Goal: Task Accomplishment & Management: Manage account settings

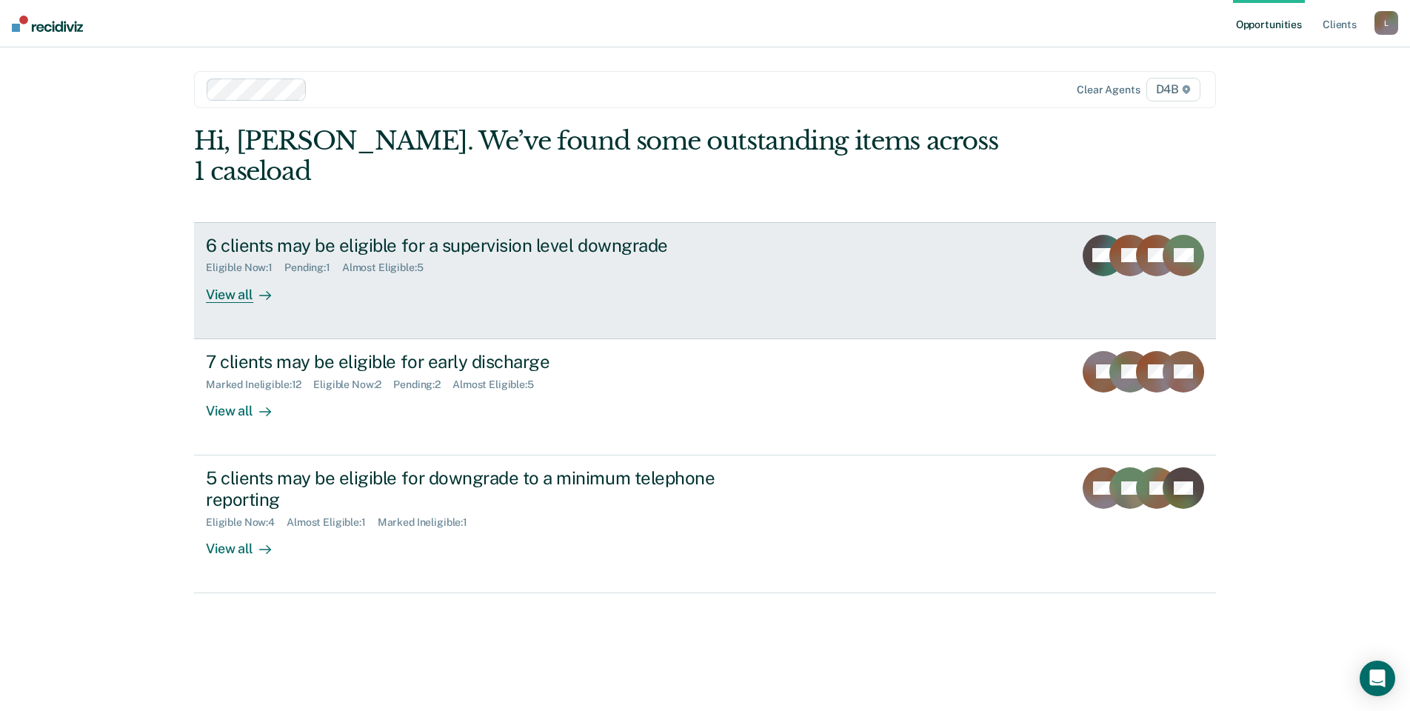
click at [469, 287] on link "6 clients may be eligible for a supervision level downgrade Eligible Now : 1 Pe…" at bounding box center [705, 280] width 1022 height 117
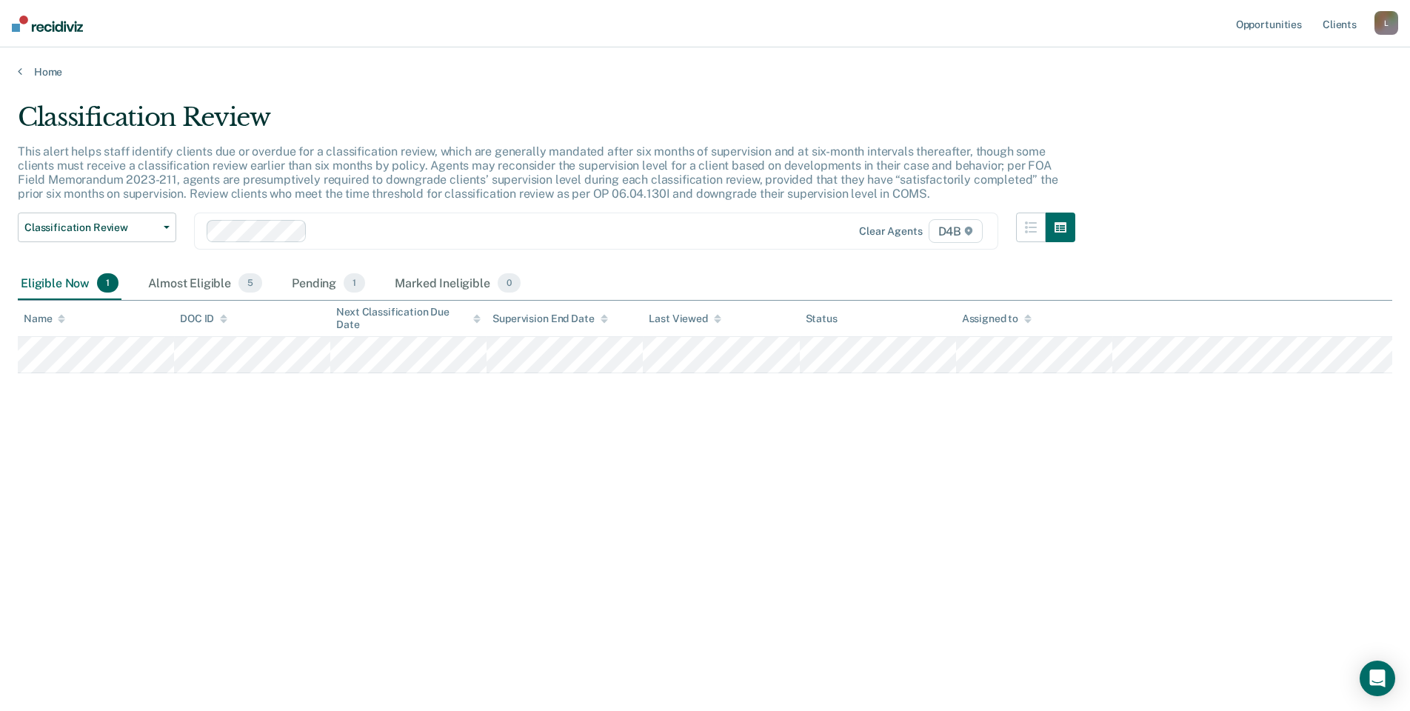
drag, startPoint x: 185, startPoint y: 293, endPoint x: 99, endPoint y: 427, distance: 158.6
click at [101, 427] on div "Classification Review This alert helps staff identify clients due or overdue fo…" at bounding box center [705, 351] width 1374 height 498
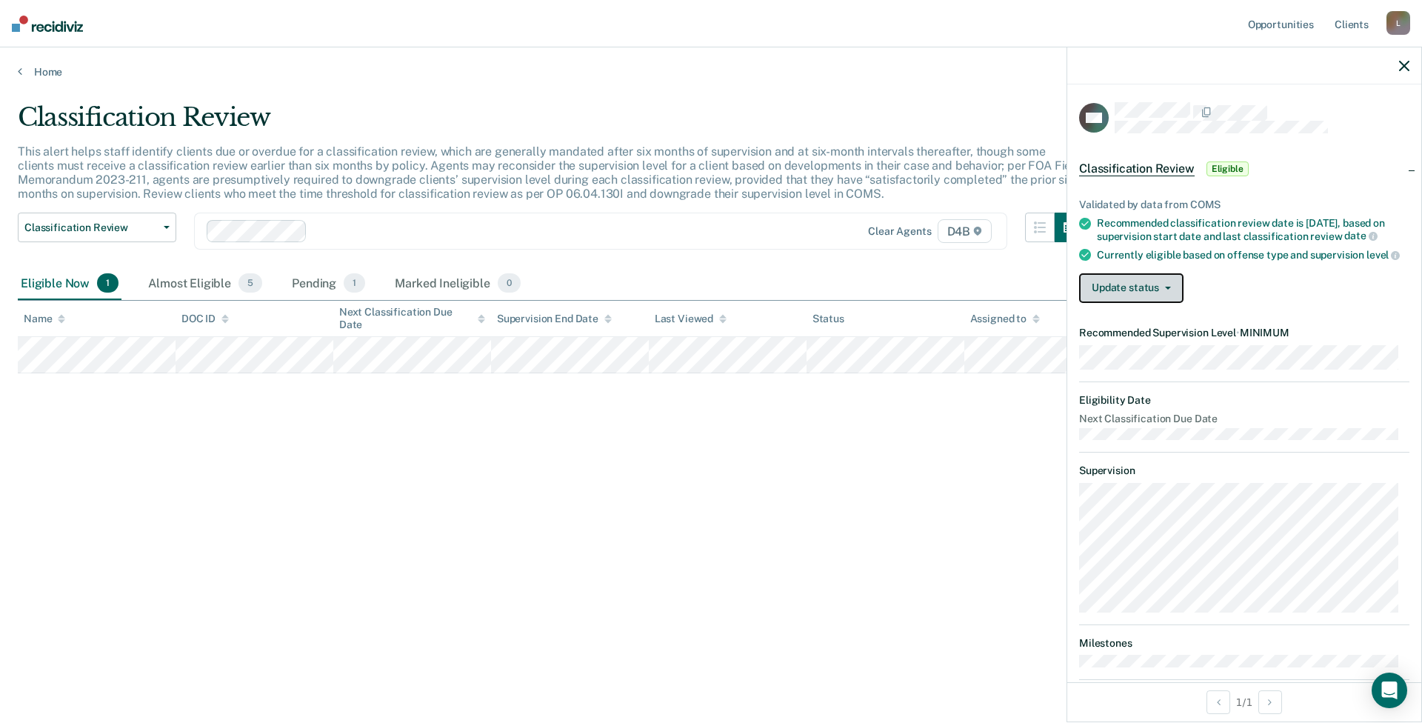
click at [1158, 303] on button "Update status" at bounding box center [1131, 288] width 104 height 30
click at [1271, 286] on div "Update status [PERSON_NAME] Mark Ineligible" at bounding box center [1244, 288] width 330 height 30
click at [1263, 285] on div "Update status [PERSON_NAME] Mark Ineligible" at bounding box center [1244, 288] width 330 height 30
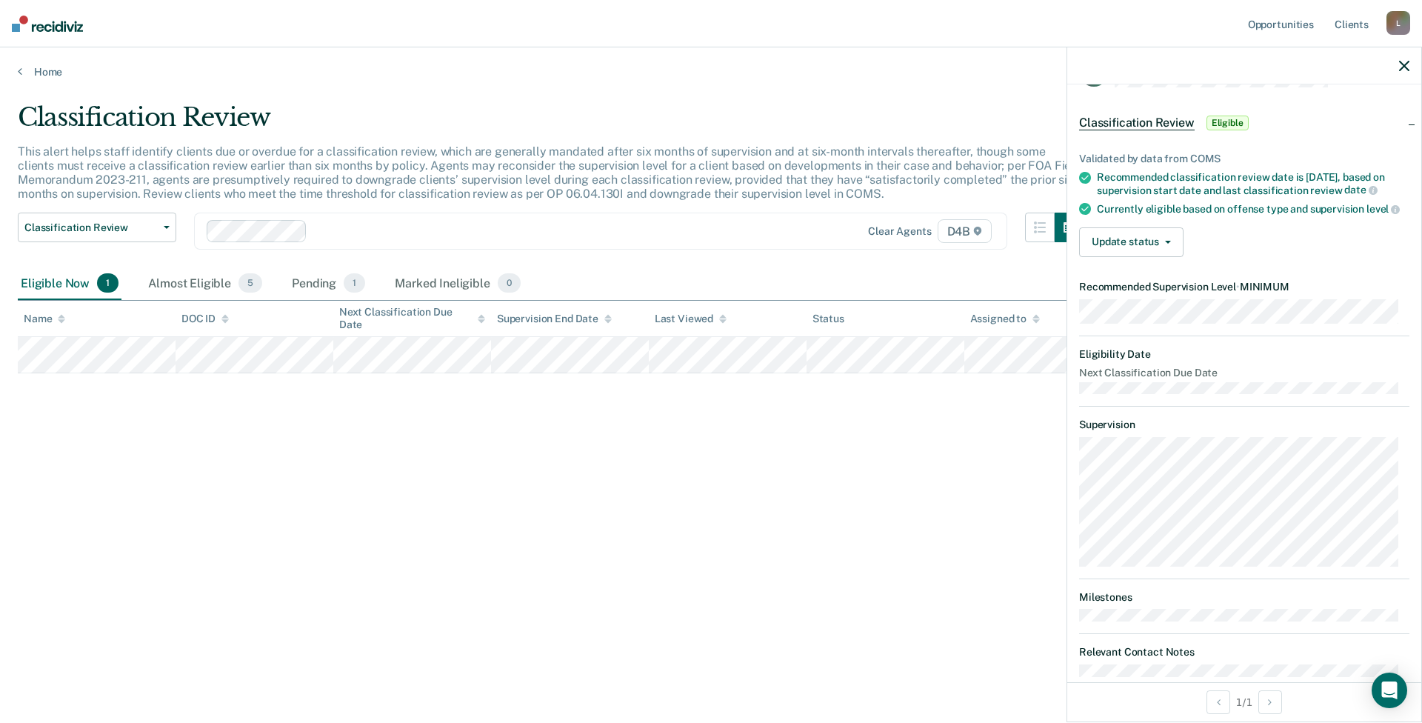
scroll to position [81, 0]
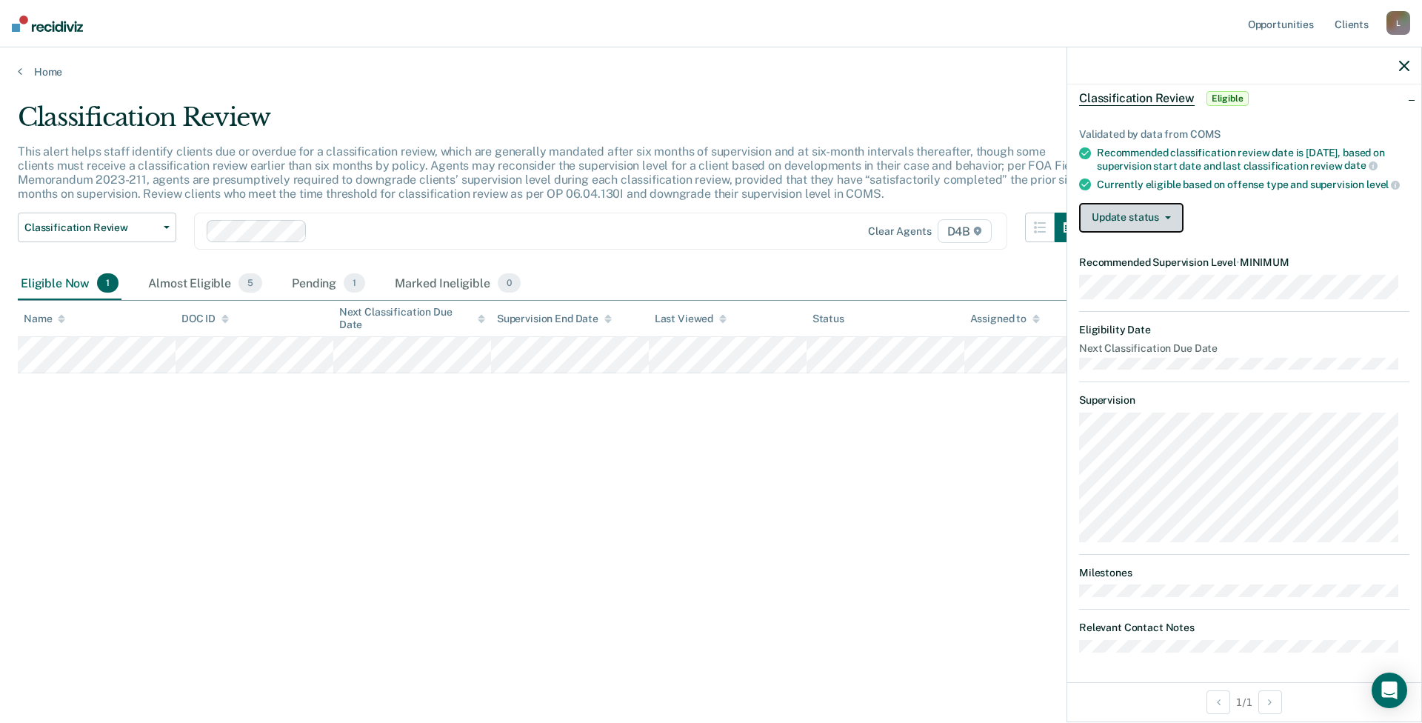
click at [1140, 225] on button "Update status" at bounding box center [1131, 218] width 104 height 30
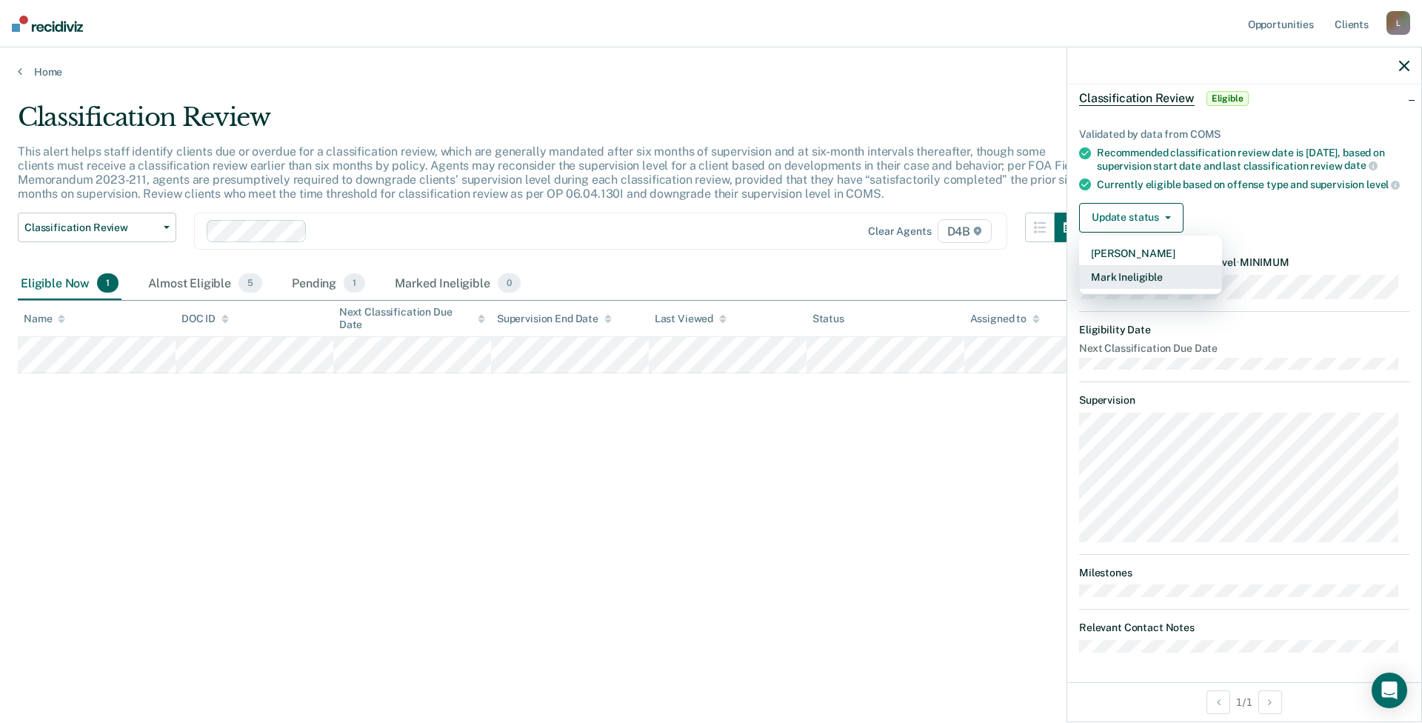
click at [1151, 275] on button "Mark Ineligible" at bounding box center [1150, 277] width 143 height 24
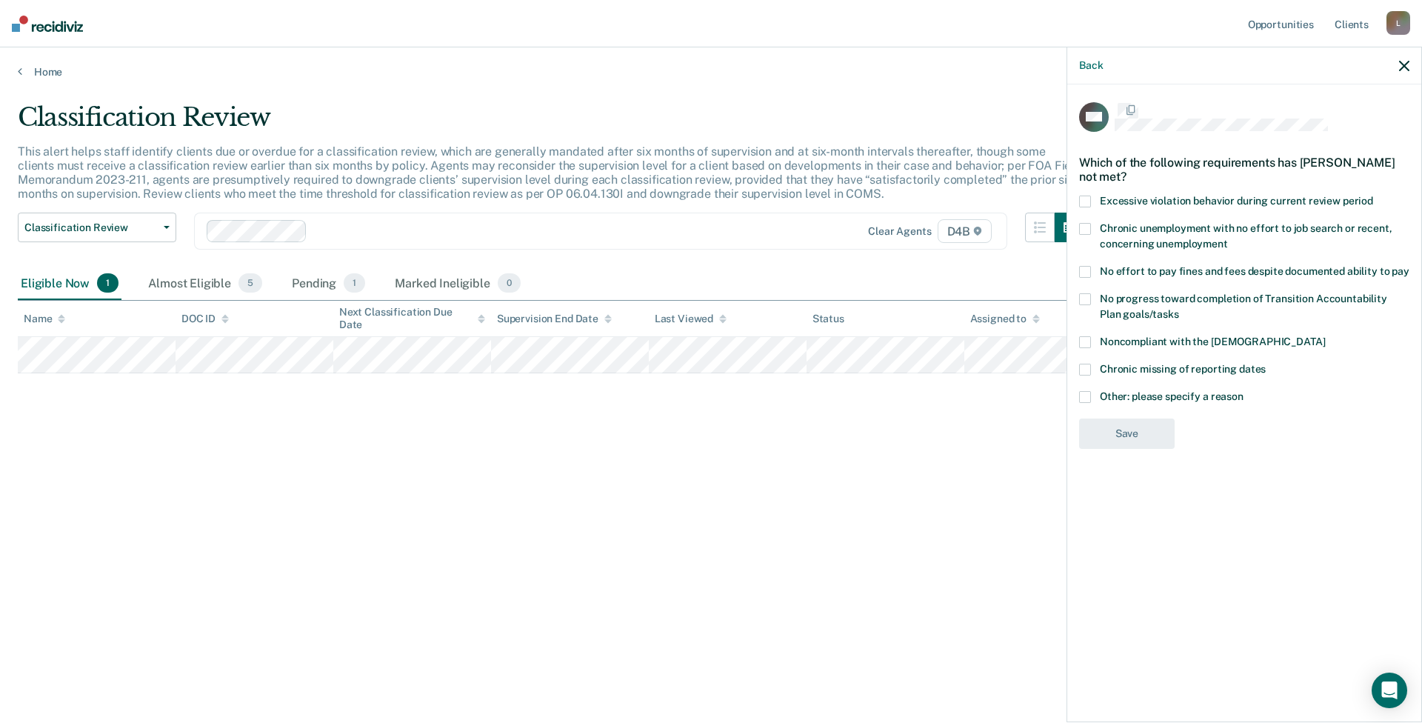
scroll to position [0, 0]
click at [1139, 396] on span "Other: please specify a reason" at bounding box center [1172, 398] width 144 height 12
click at [1243, 392] on input "Other: please specify a reason" at bounding box center [1243, 392] width 0 height 0
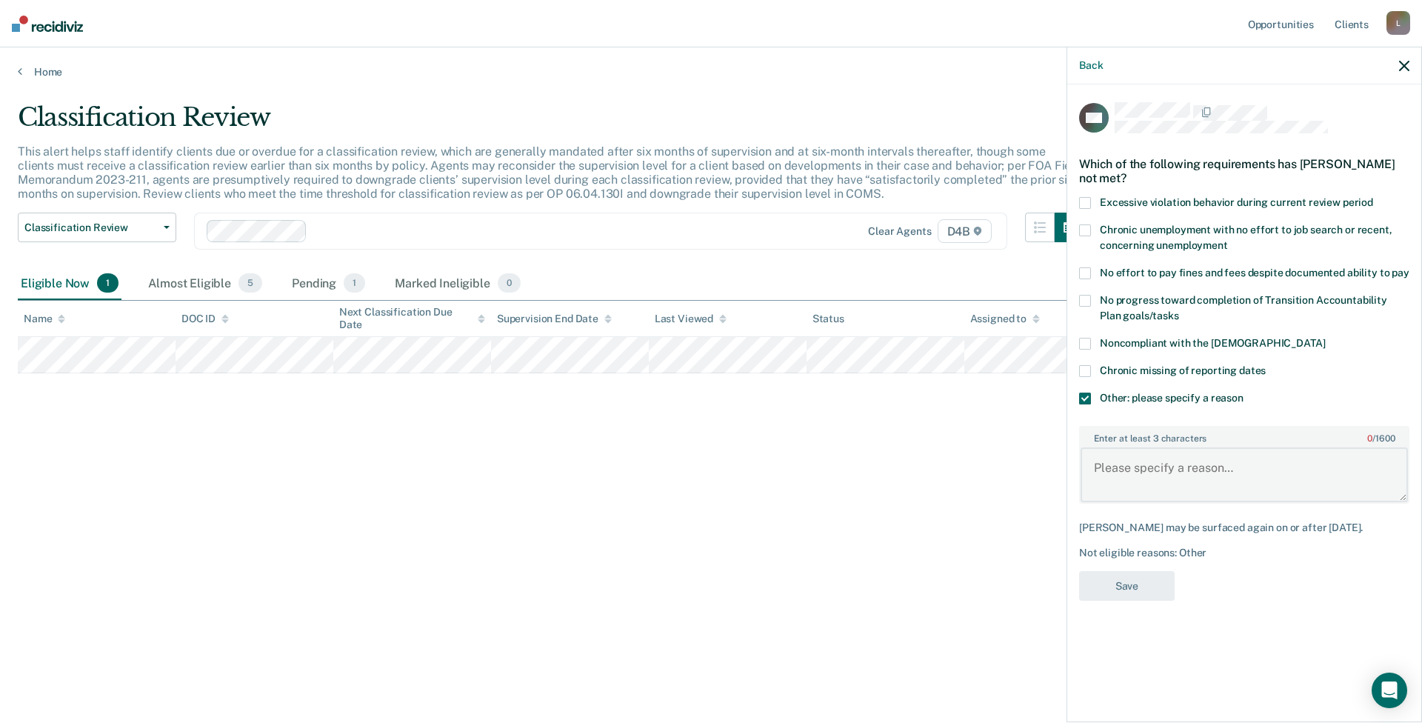
click at [1155, 447] on textarea "Enter at least 3 characters 0 / 1600" at bounding box center [1243, 474] width 327 height 55
type textarea "Is not eligible until [DATE]"
click at [1142, 583] on button "Save" at bounding box center [1127, 586] width 96 height 30
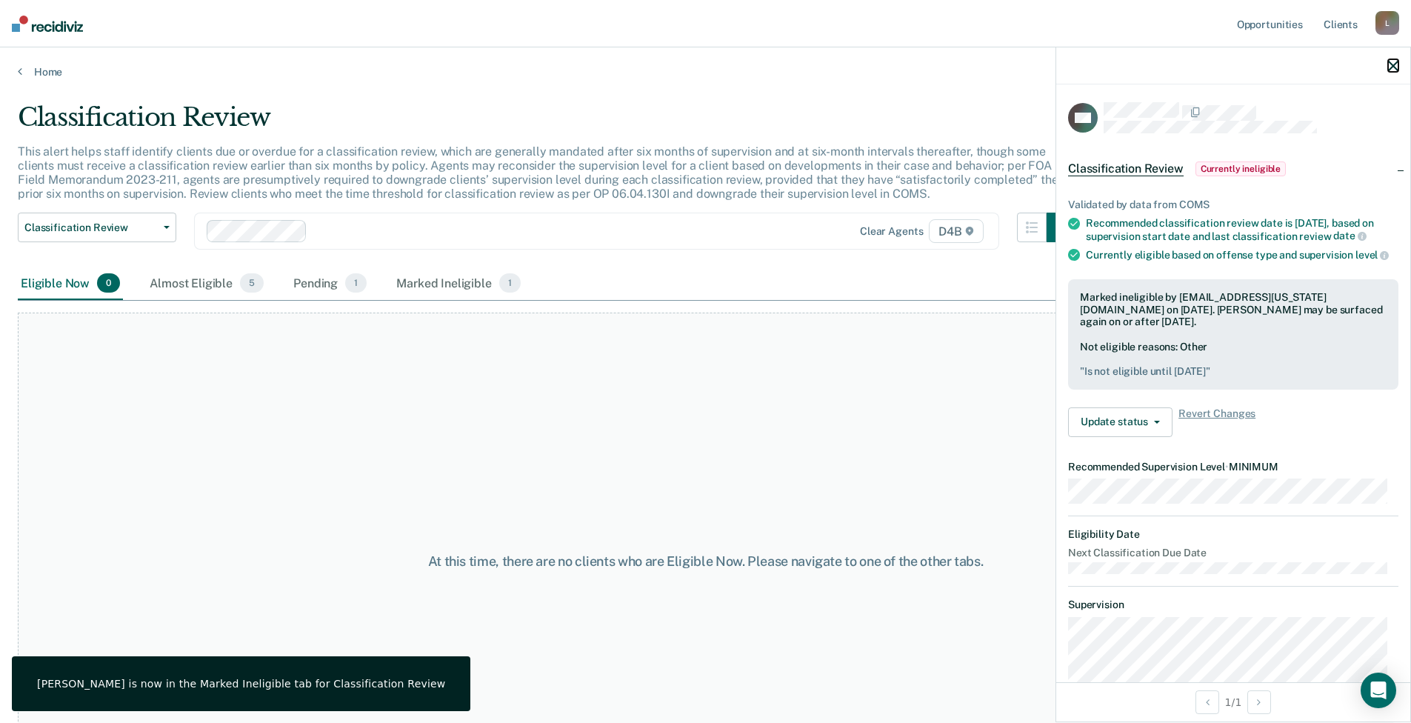
click at [1391, 67] on icon "button" at bounding box center [1393, 66] width 10 height 10
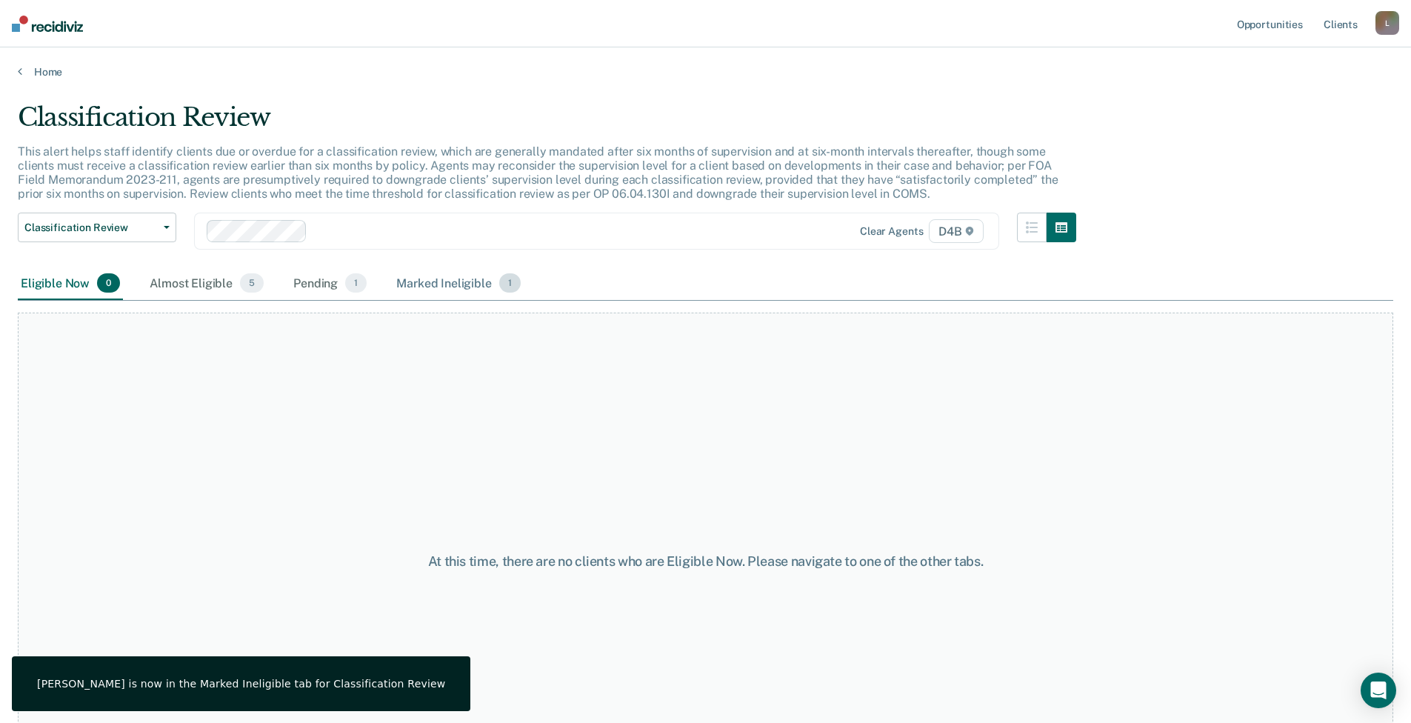
click at [470, 284] on div "Marked Ineligible 1" at bounding box center [458, 283] width 130 height 33
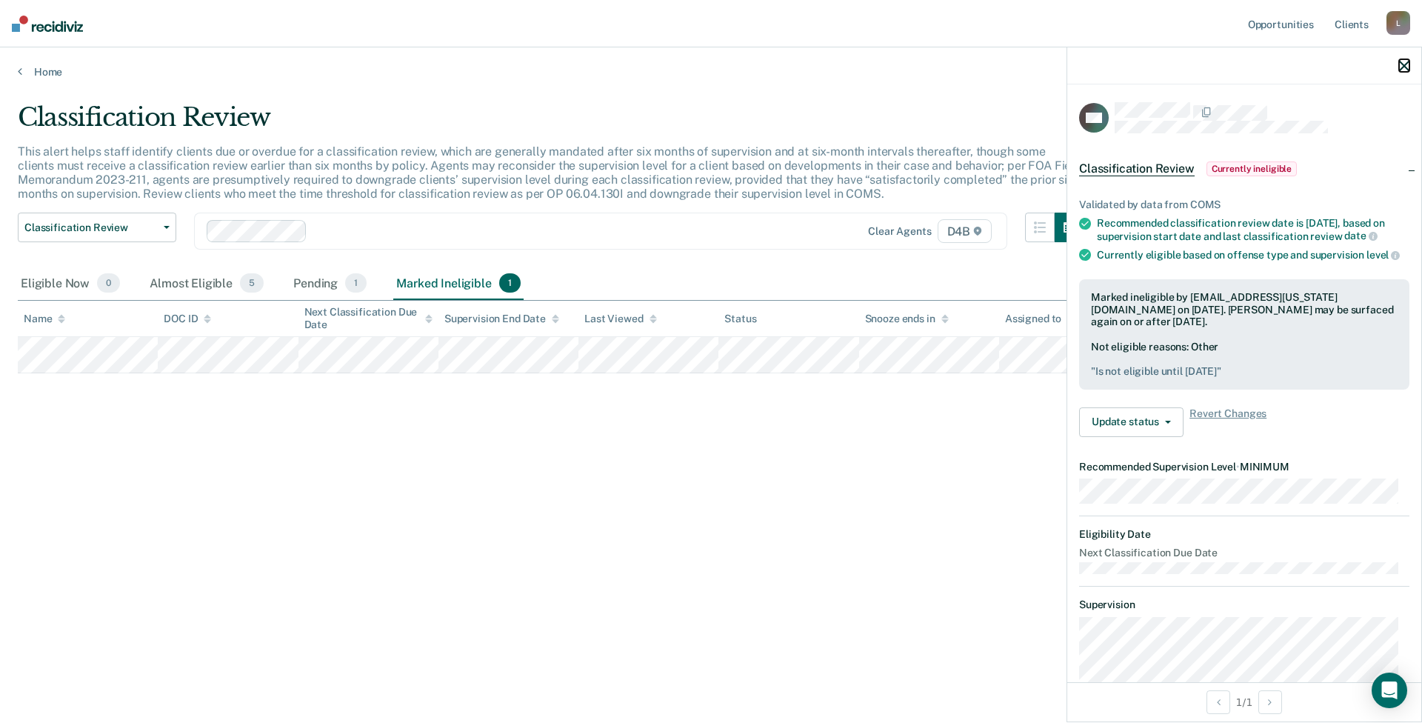
click at [1405, 64] on icon "button" at bounding box center [1404, 66] width 10 height 10
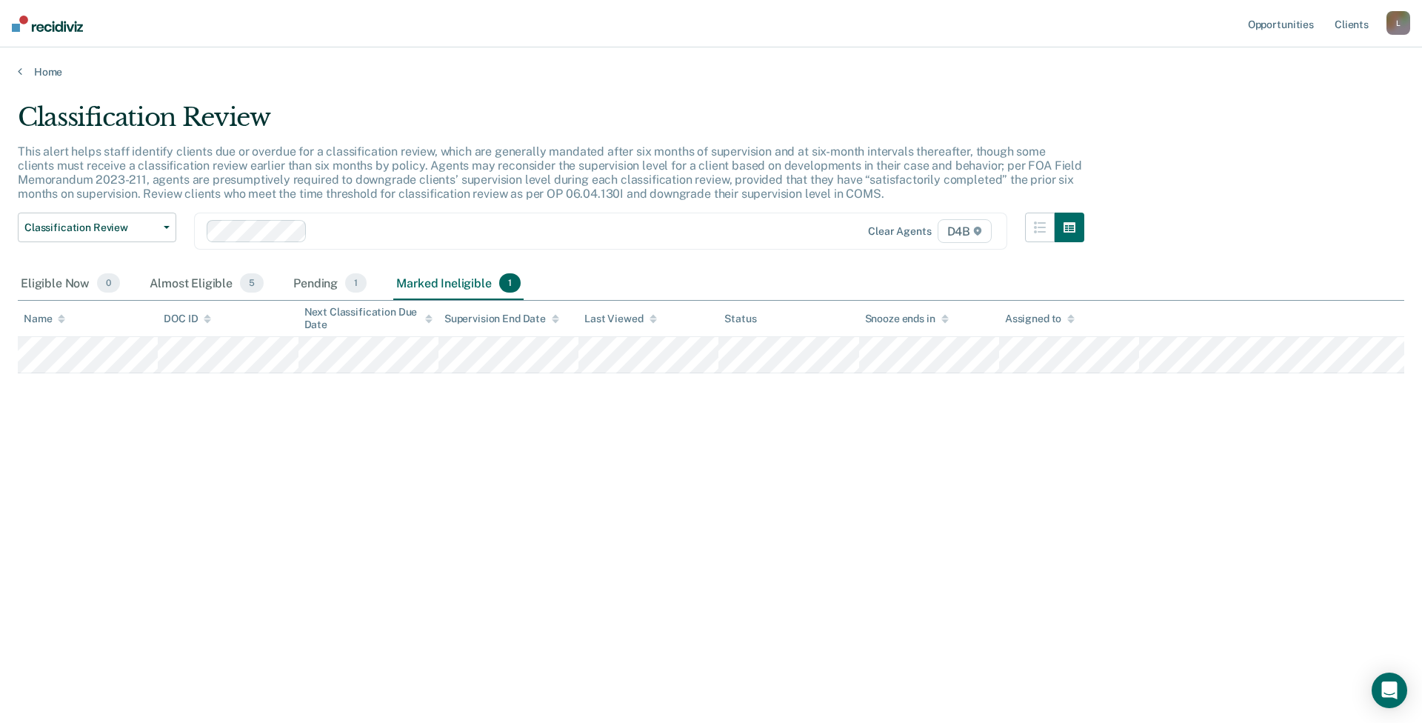
click at [612, 133] on div "Classification Review" at bounding box center [551, 123] width 1066 height 42
click at [28, 70] on link "Home" at bounding box center [711, 71] width 1386 height 13
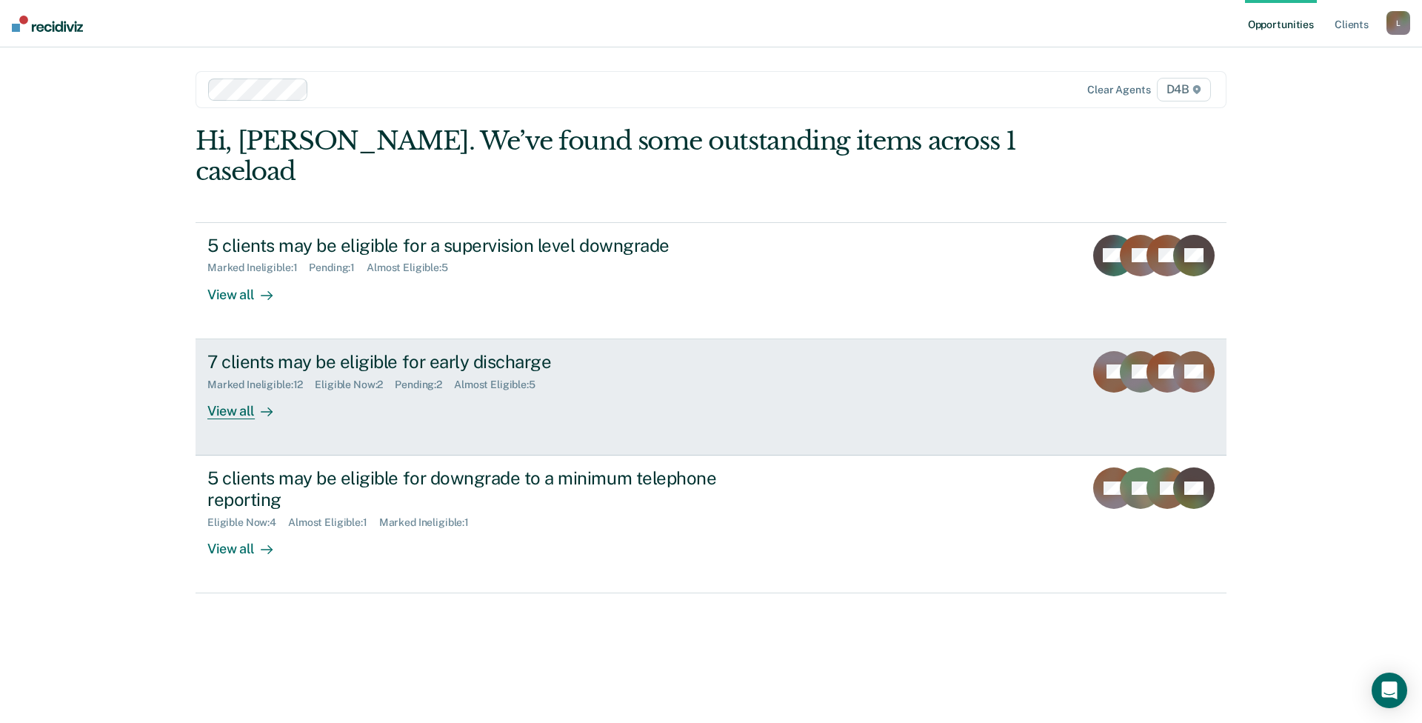
click at [332, 370] on div "7 clients may be eligible for early discharge Marked Ineligible : 12 Eligible N…" at bounding box center [484, 385] width 555 height 68
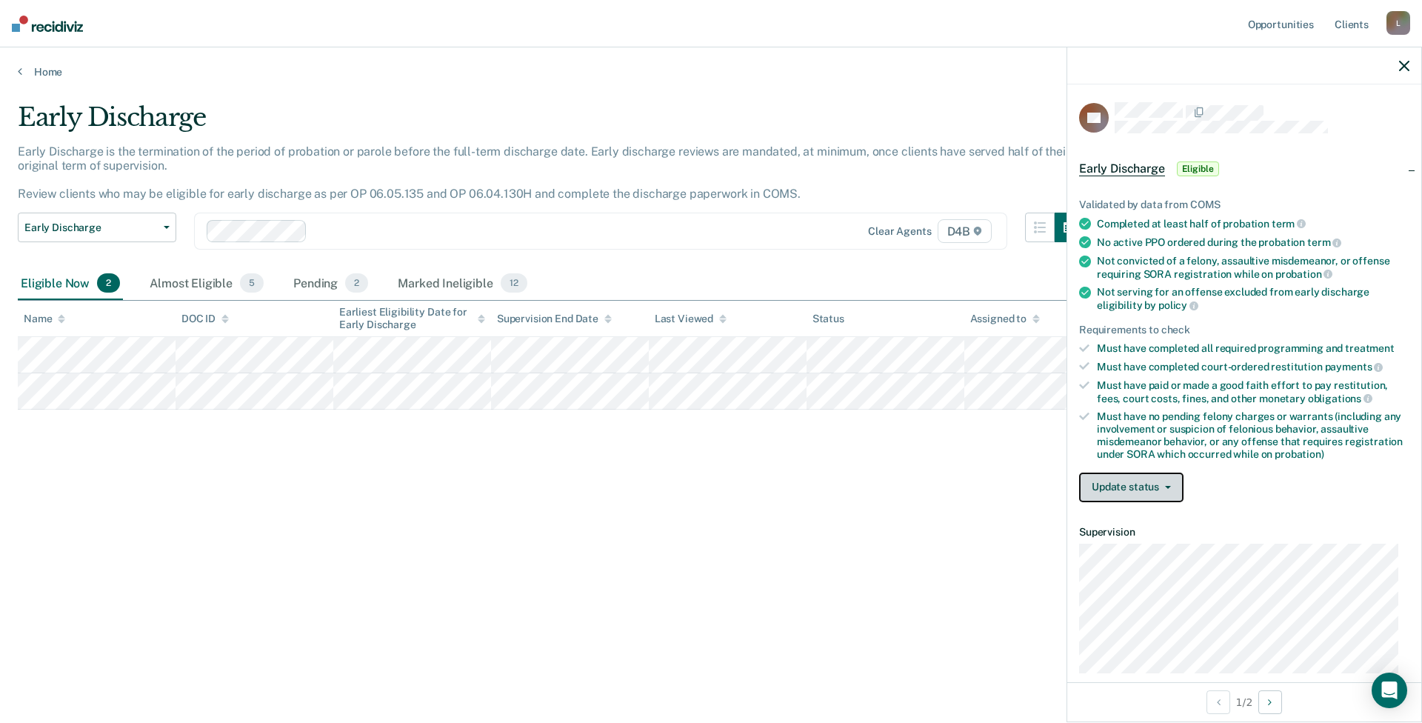
click at [1120, 475] on button "Update status" at bounding box center [1131, 487] width 104 height 30
click at [1143, 548] on button "Mark Ineligible" at bounding box center [1150, 547] width 143 height 24
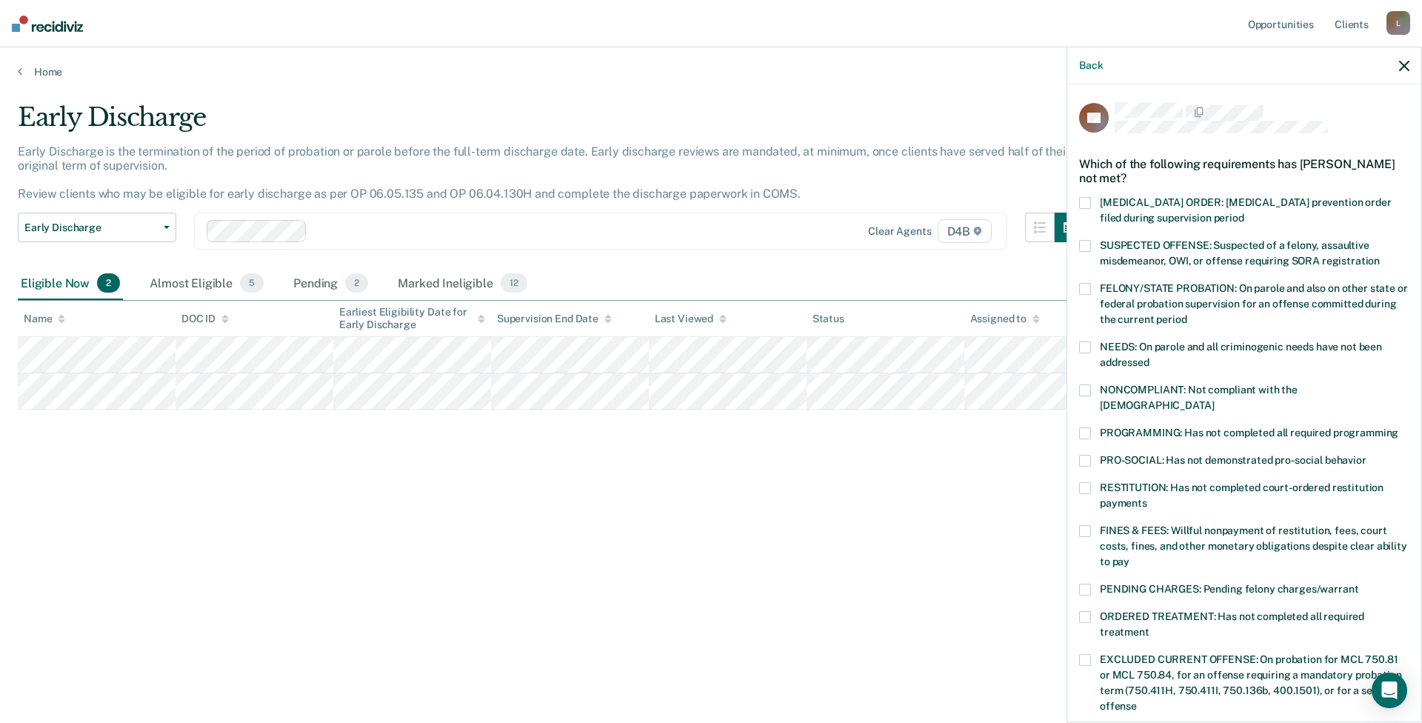
click at [1146, 427] on span "PROGRAMMING: Has not completed all required programming" at bounding box center [1249, 433] width 298 height 12
click at [1398, 427] on input "PROGRAMMING: Has not completed all required programming" at bounding box center [1398, 427] width 0 height 0
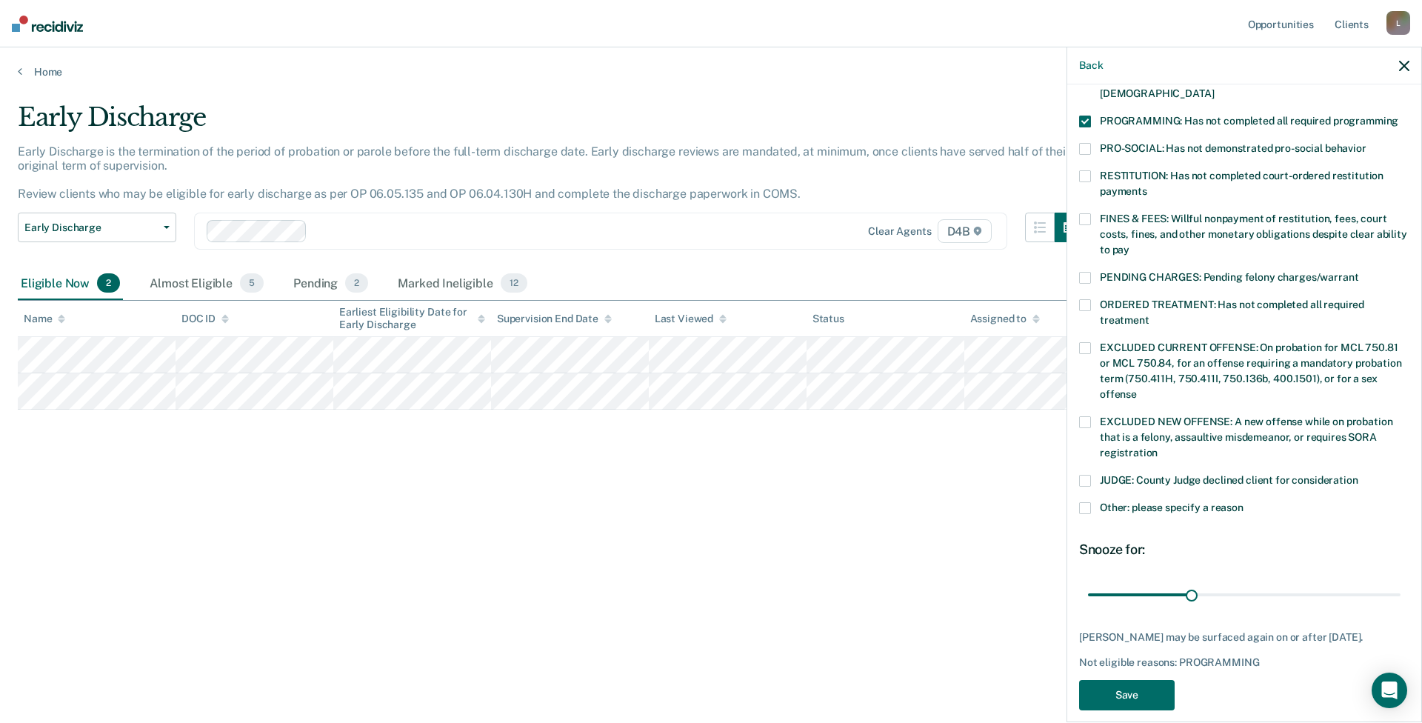
scroll to position [312, 0]
drag, startPoint x: 1184, startPoint y: 578, endPoint x: 1394, endPoint y: 585, distance: 210.4
type input "90"
click at [1394, 582] on input "range" at bounding box center [1244, 594] width 312 height 26
click at [1131, 681] on button "Save" at bounding box center [1127, 694] width 96 height 30
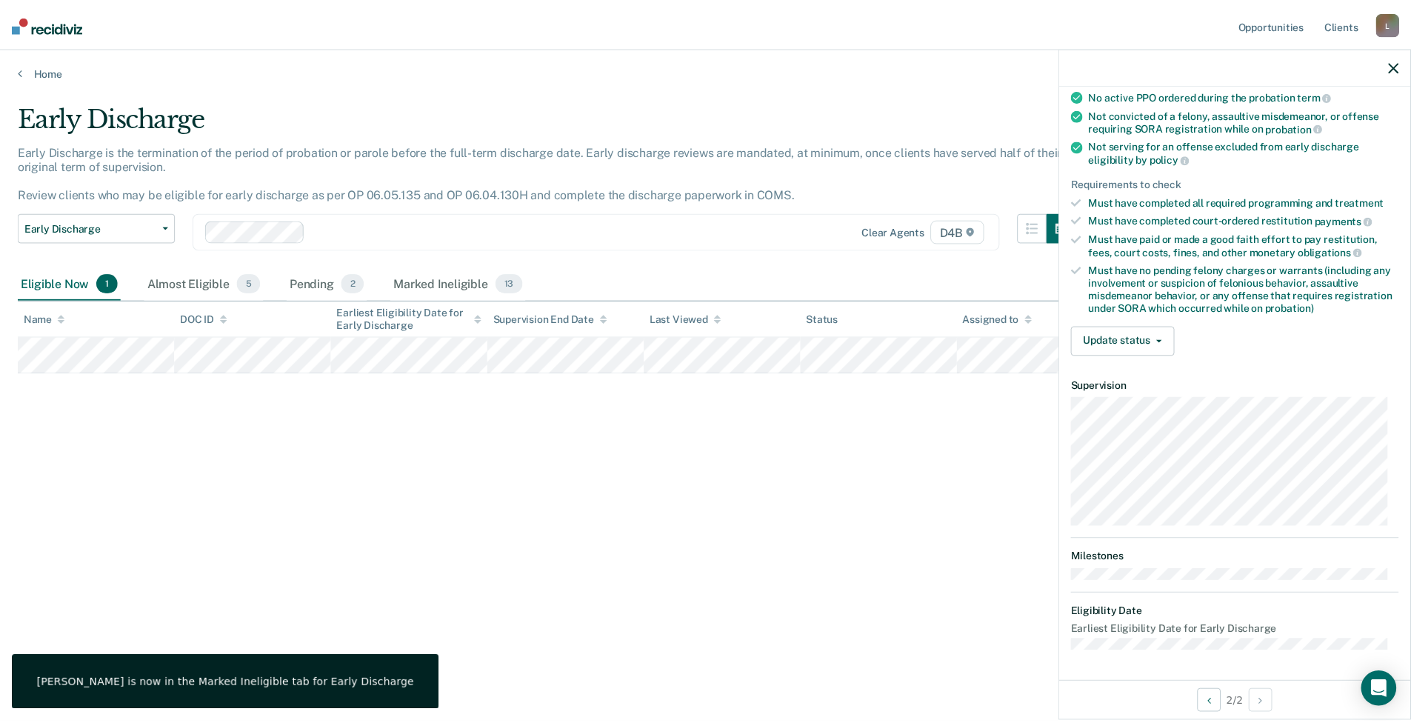
scroll to position [145, 0]
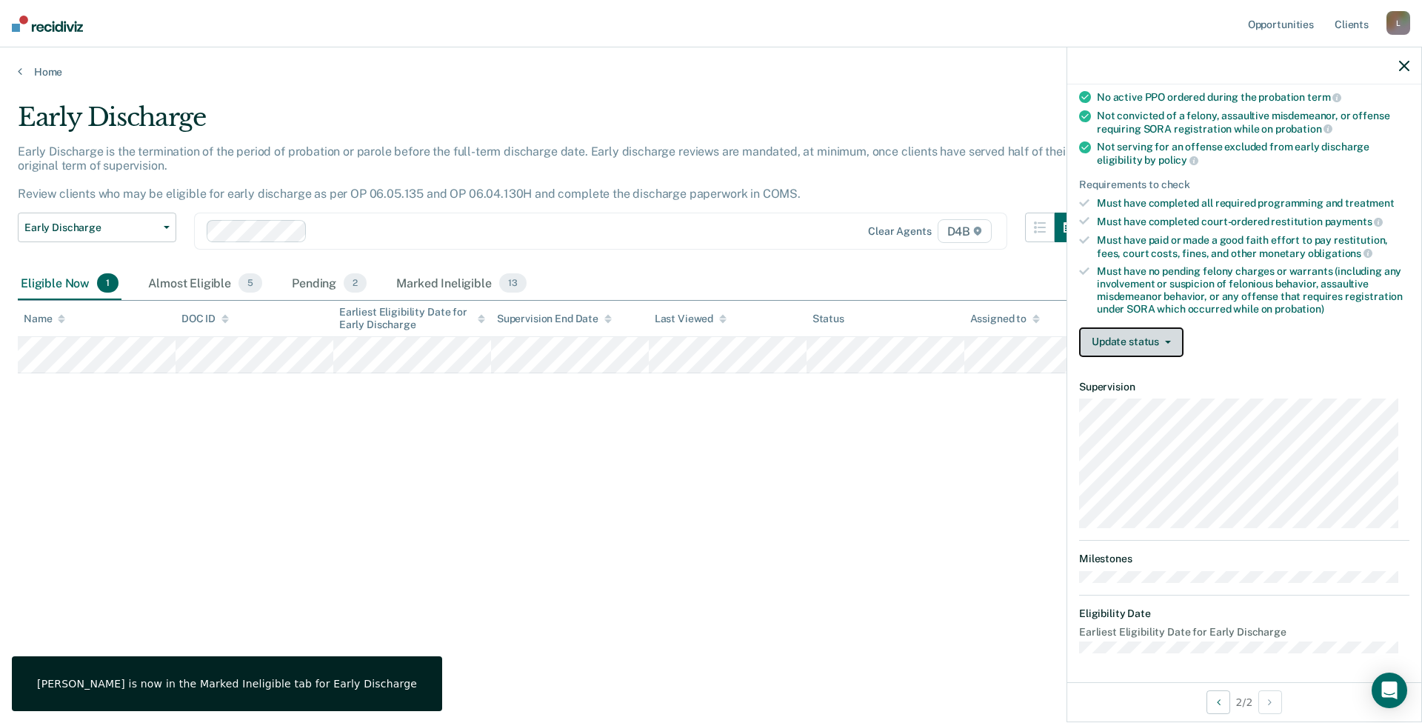
click at [1106, 344] on button "Update status" at bounding box center [1131, 342] width 104 height 30
drag, startPoint x: 1129, startPoint y: 380, endPoint x: 1132, endPoint y: 389, distance: 9.6
click at [1129, 379] on button "[PERSON_NAME]" at bounding box center [1150, 378] width 143 height 24
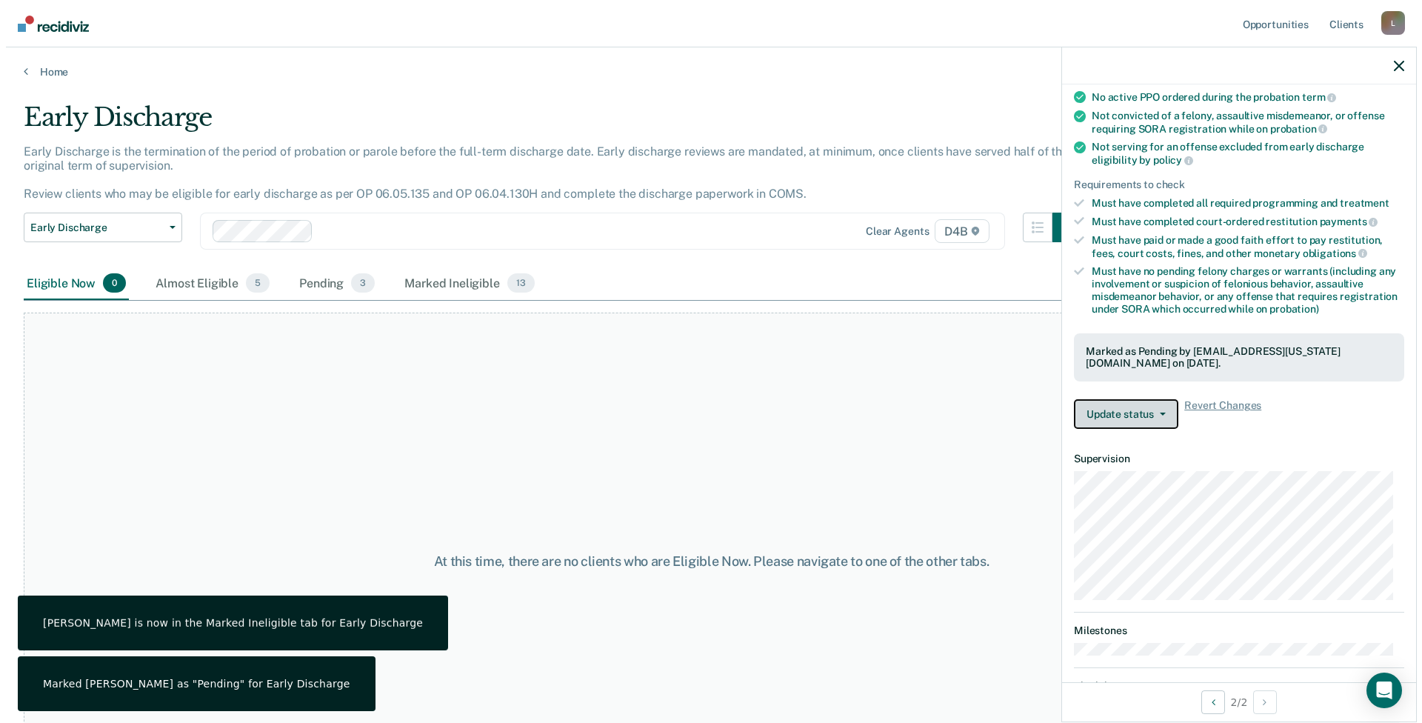
scroll to position [0, 0]
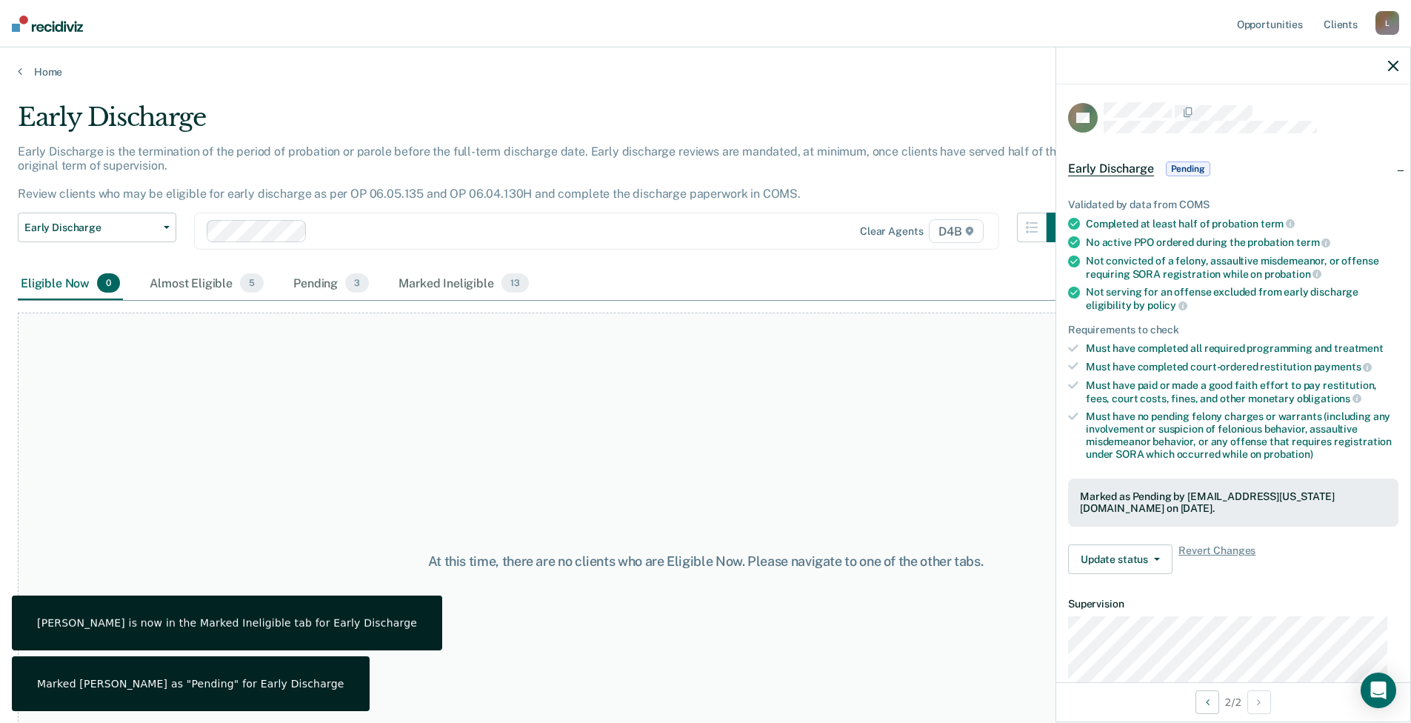
click at [1397, 58] on div at bounding box center [1233, 65] width 354 height 37
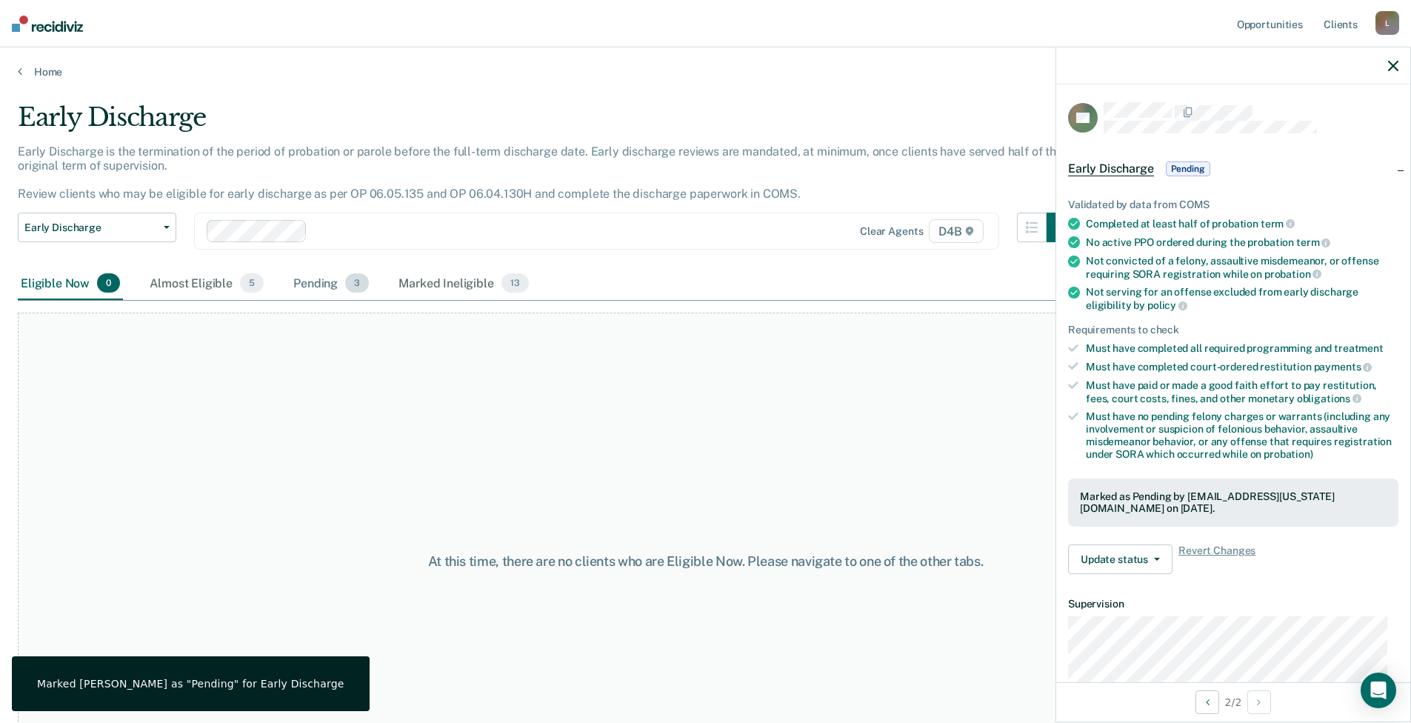
click at [341, 291] on div "Pending 3" at bounding box center [330, 283] width 81 height 33
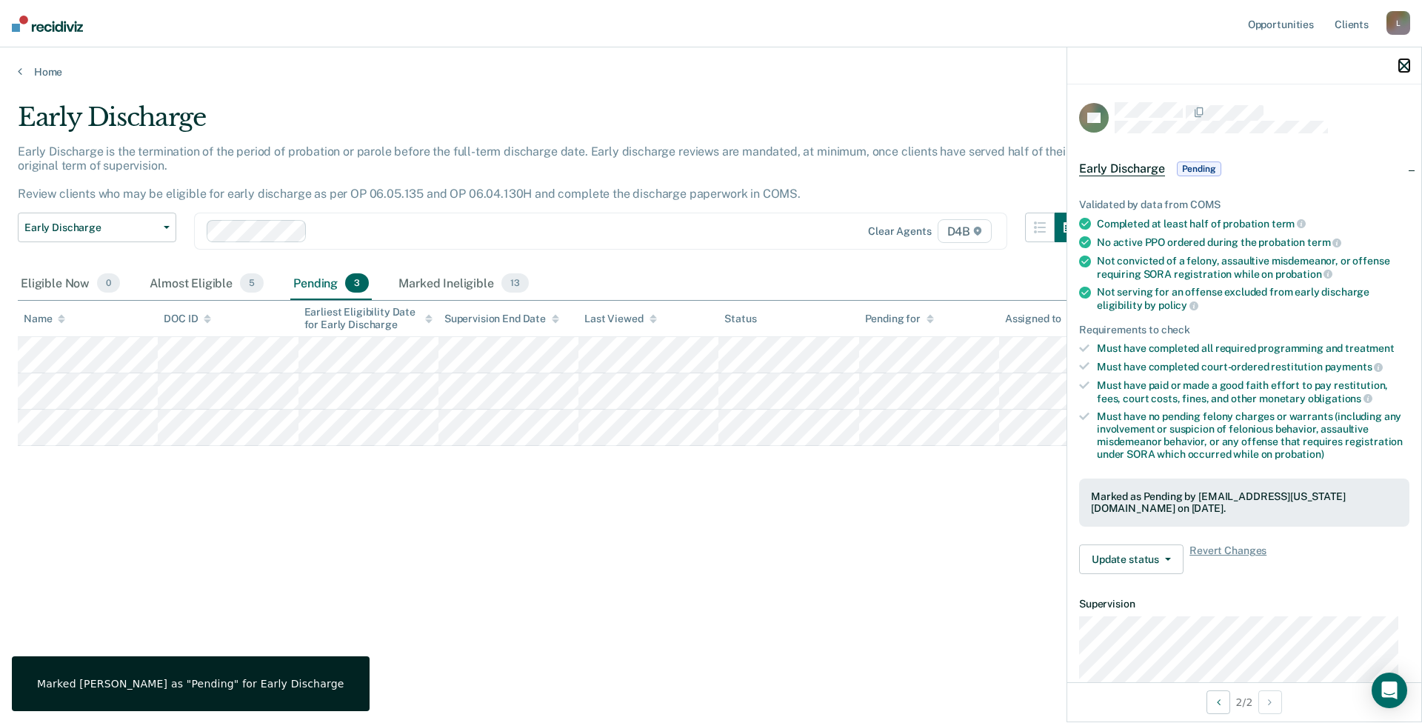
click at [1400, 63] on icon "button" at bounding box center [1404, 66] width 10 height 10
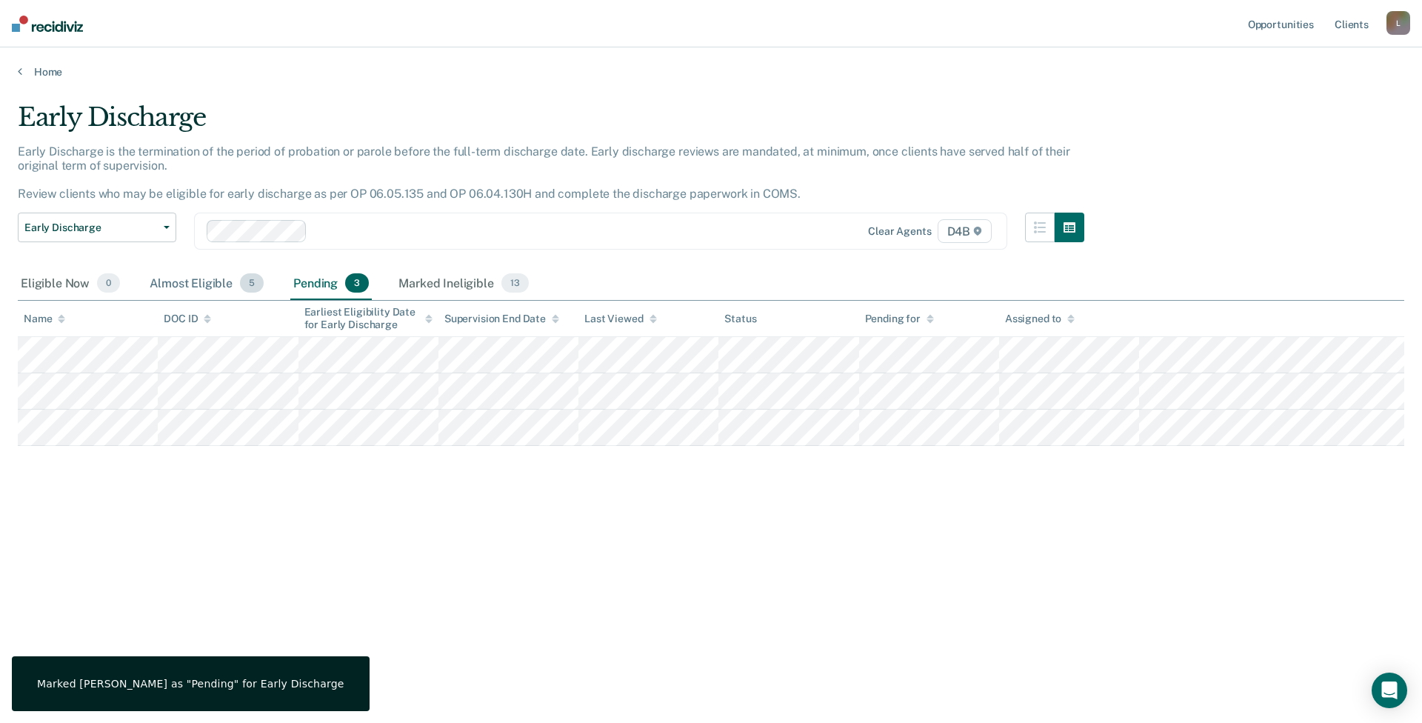
click at [182, 286] on div "Almost Eligible 5" at bounding box center [207, 283] width 120 height 33
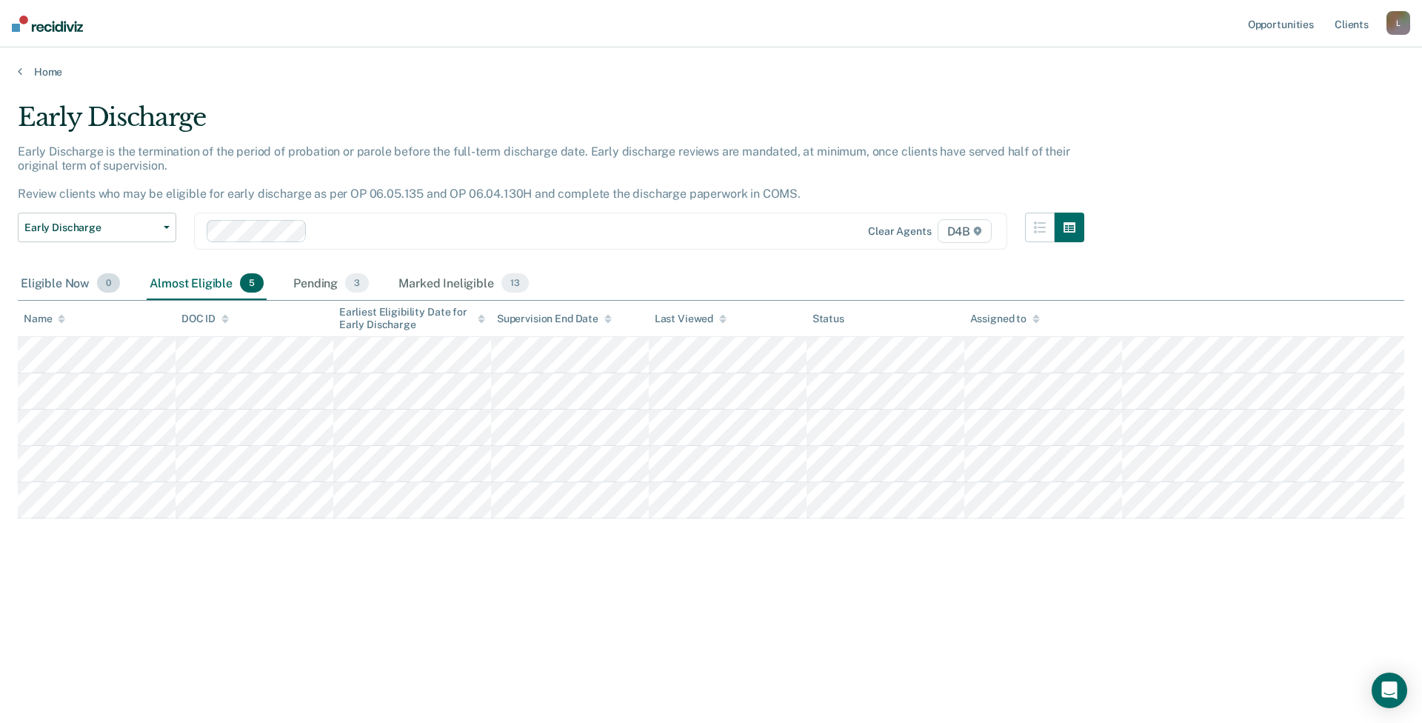
click at [61, 285] on div "Eligible Now 0" at bounding box center [70, 283] width 105 height 33
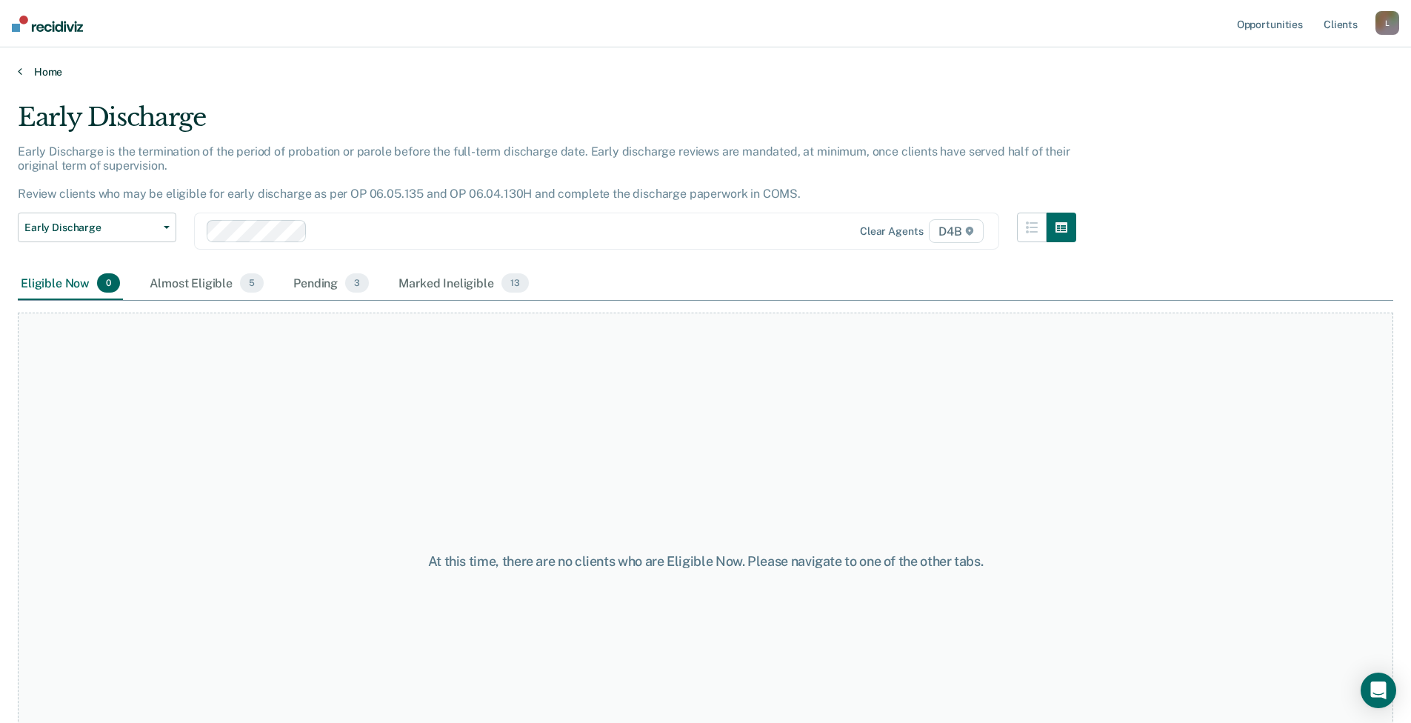
click at [19, 76] on icon at bounding box center [20, 71] width 4 height 12
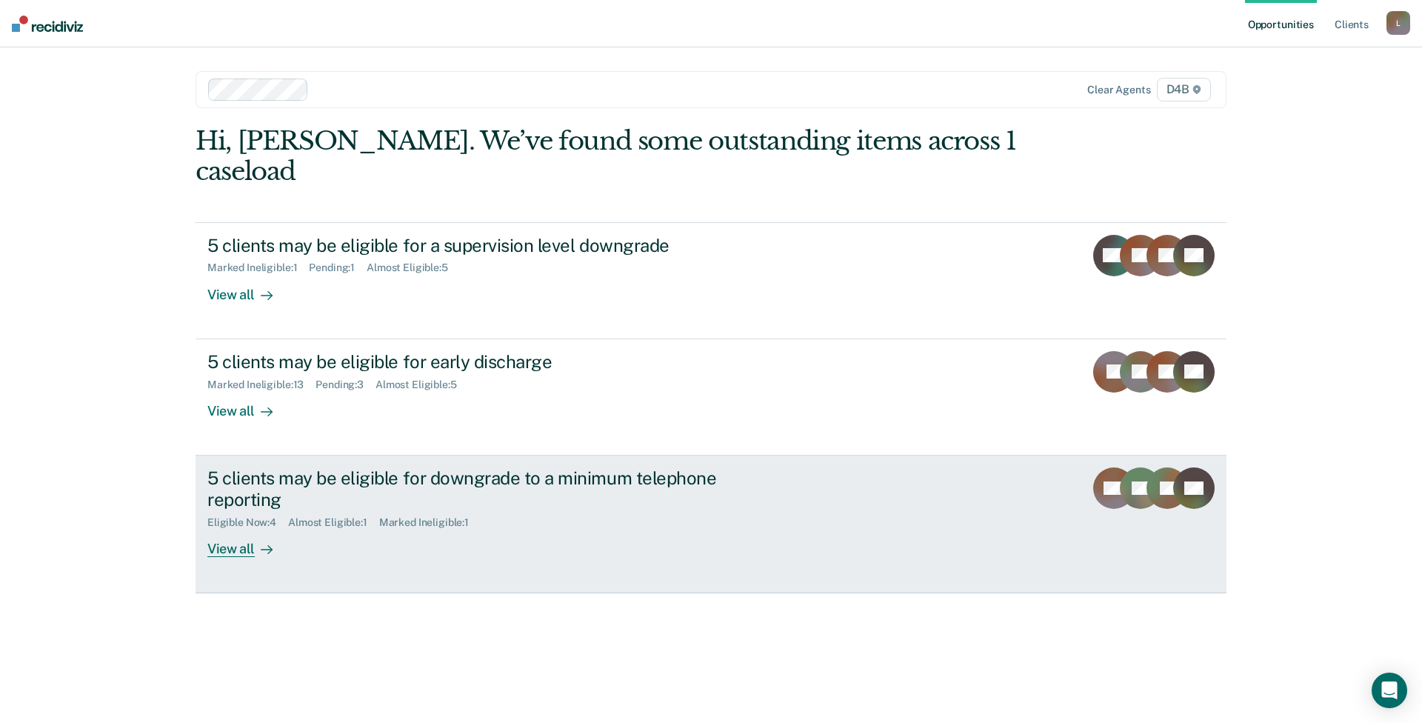
click at [284, 528] on div "View all" at bounding box center [248, 542] width 83 height 29
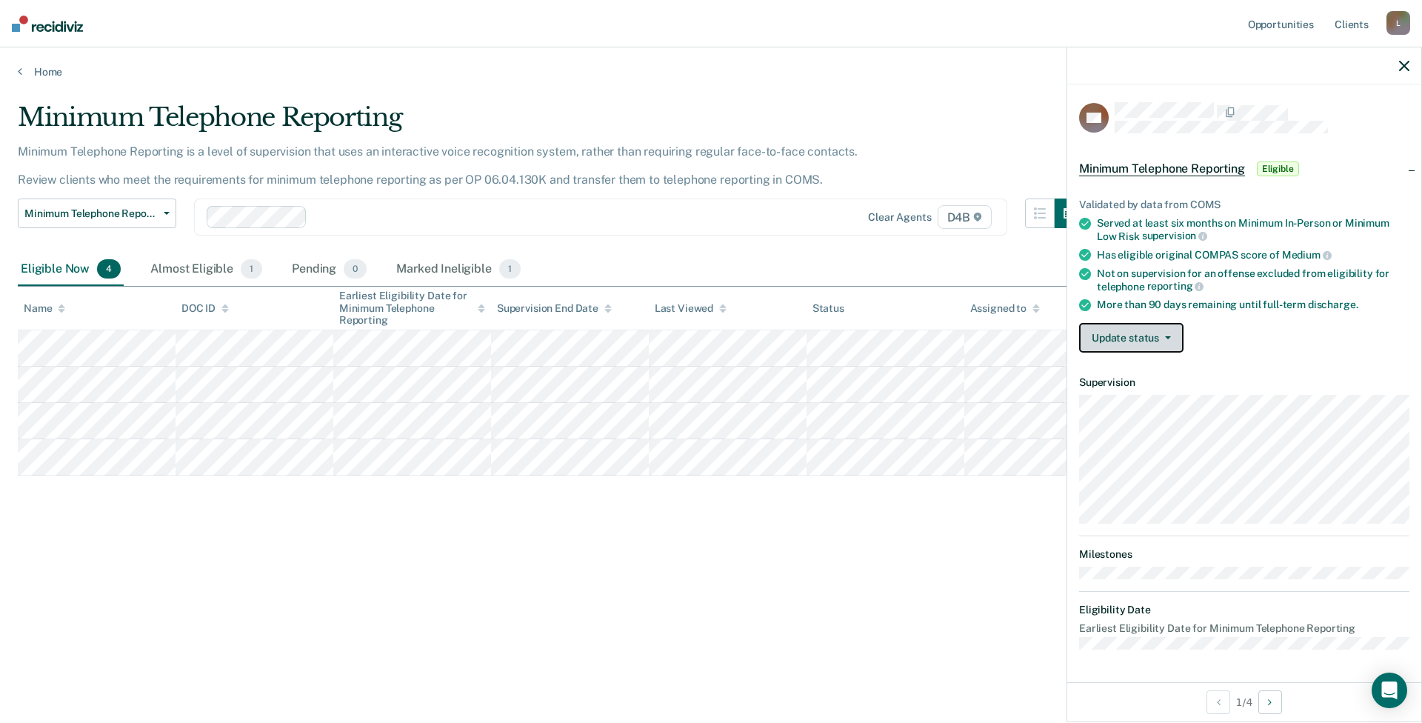
click at [1151, 339] on button "Update status" at bounding box center [1131, 338] width 104 height 30
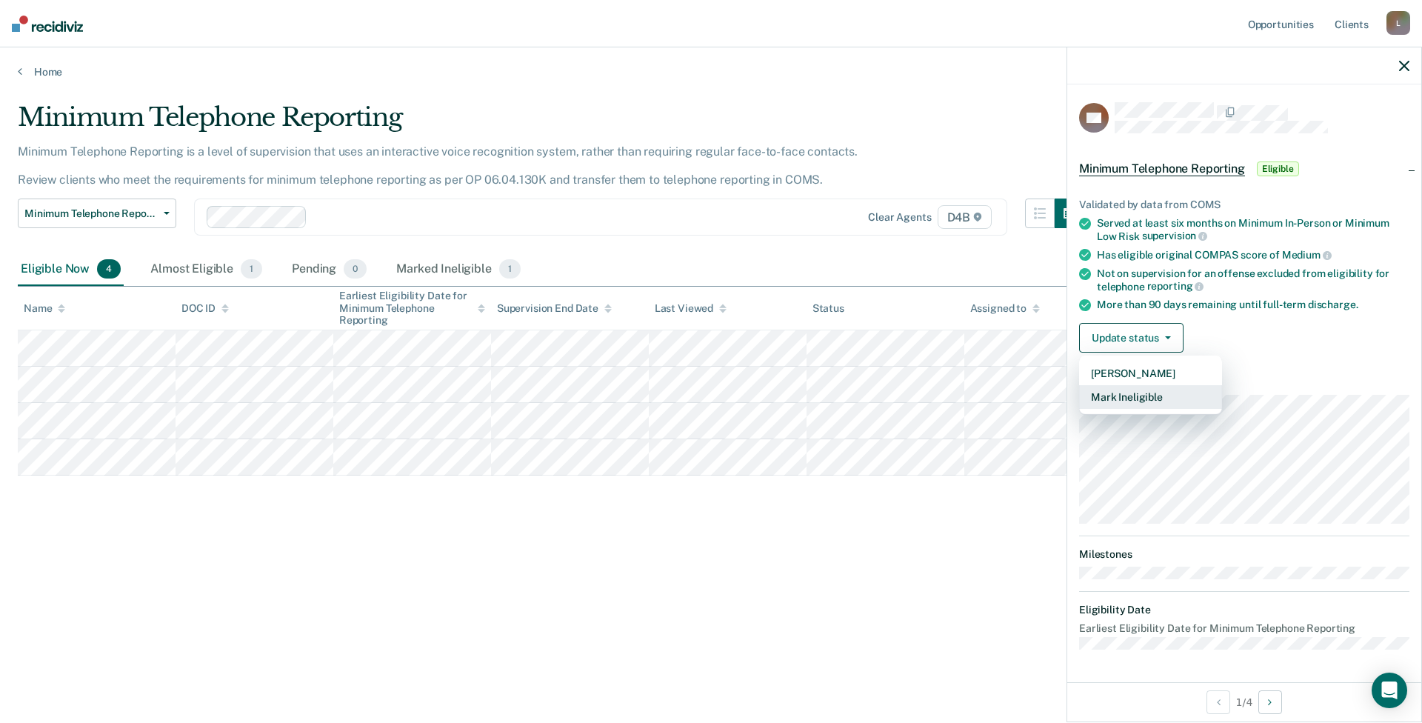
click at [1179, 402] on button "Mark Ineligible" at bounding box center [1150, 397] width 143 height 24
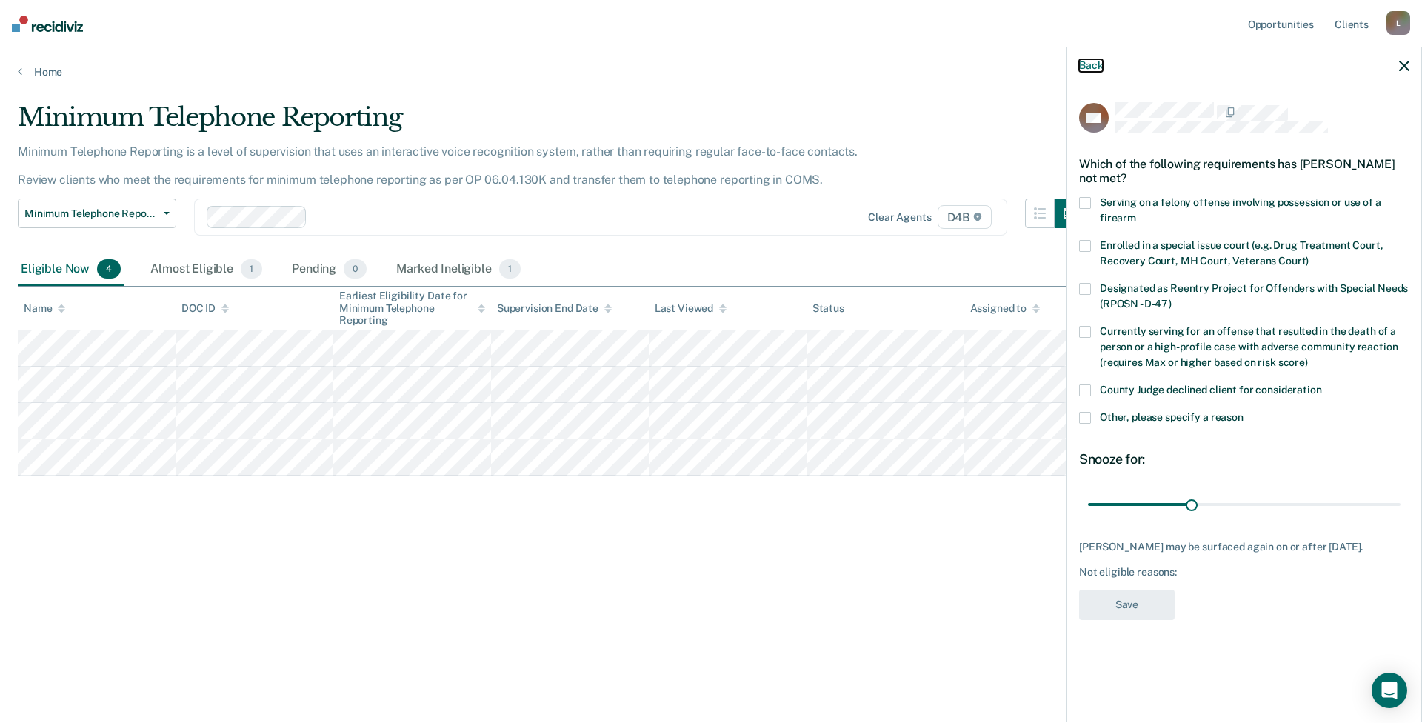
click at [1094, 68] on button "Back" at bounding box center [1091, 65] width 24 height 13
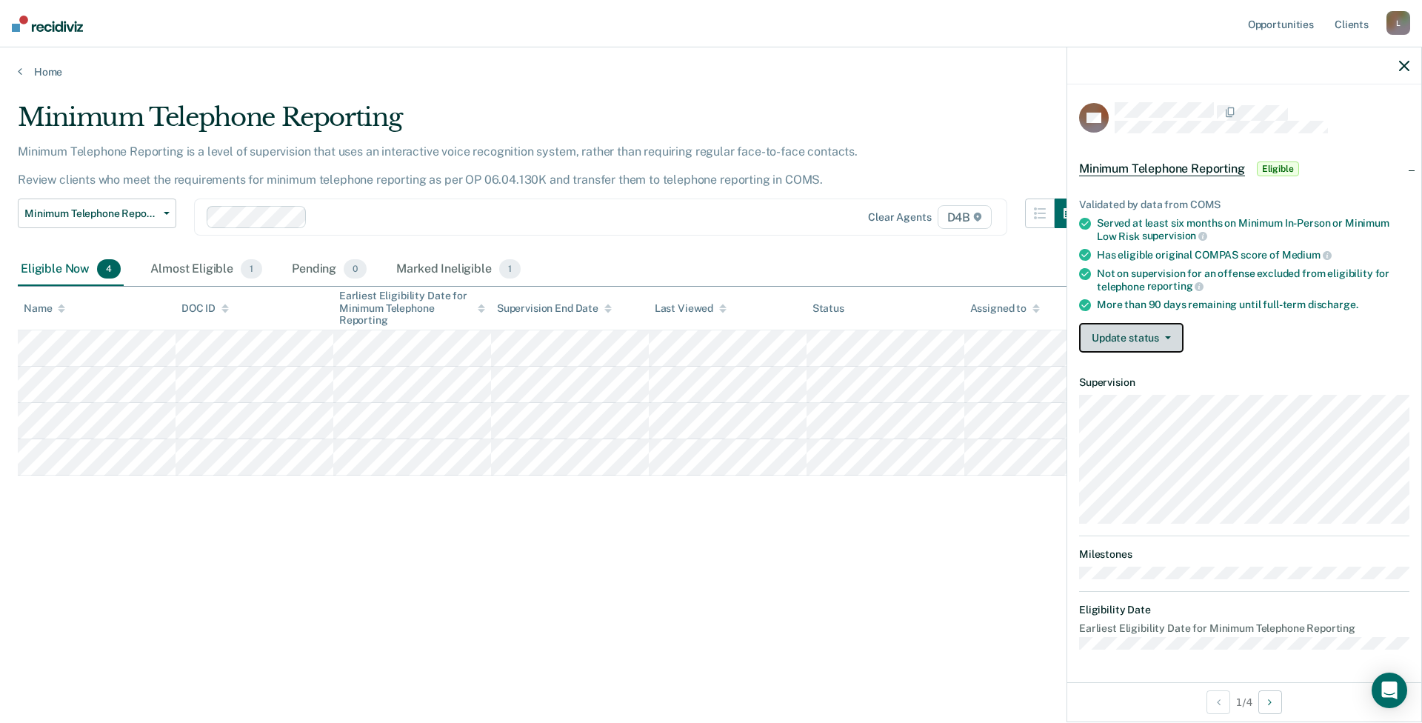
click at [1154, 326] on button "Update status" at bounding box center [1131, 338] width 104 height 30
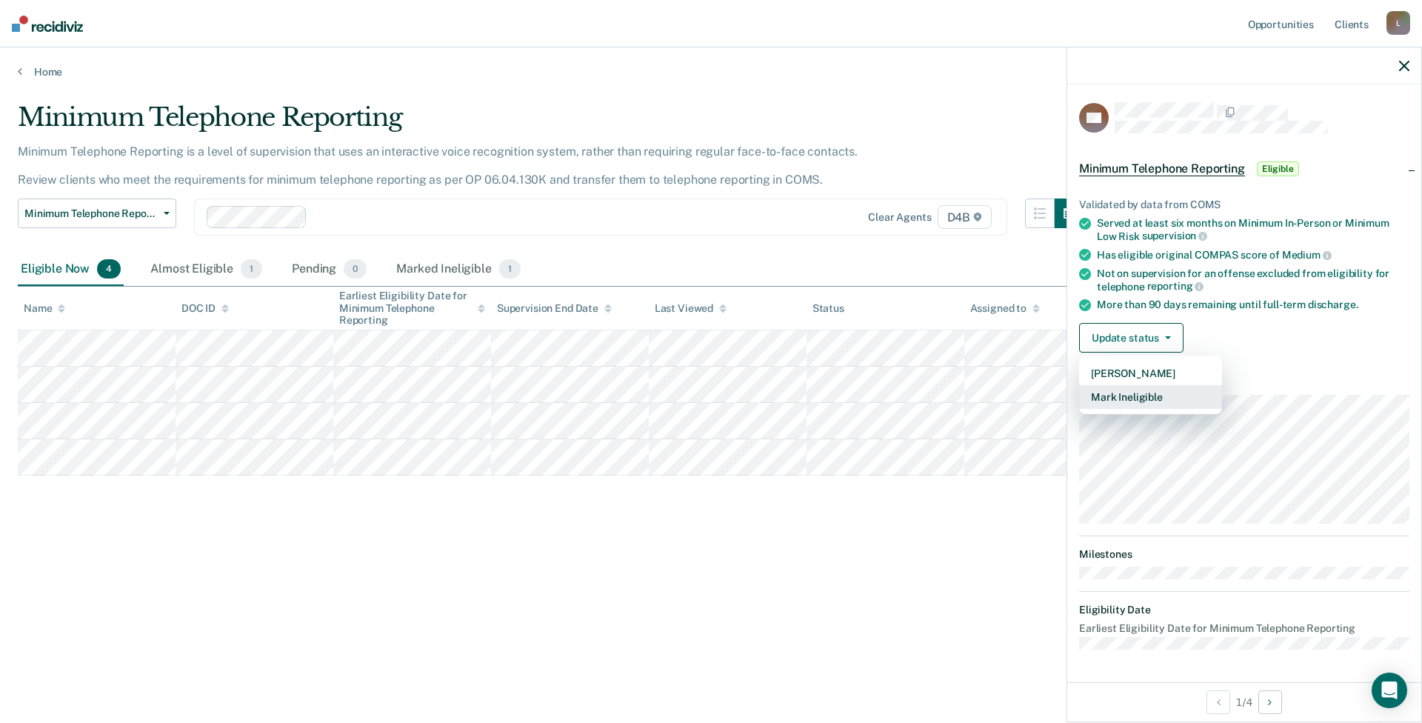
click at [1155, 392] on button "Mark Ineligible" at bounding box center [1150, 397] width 143 height 24
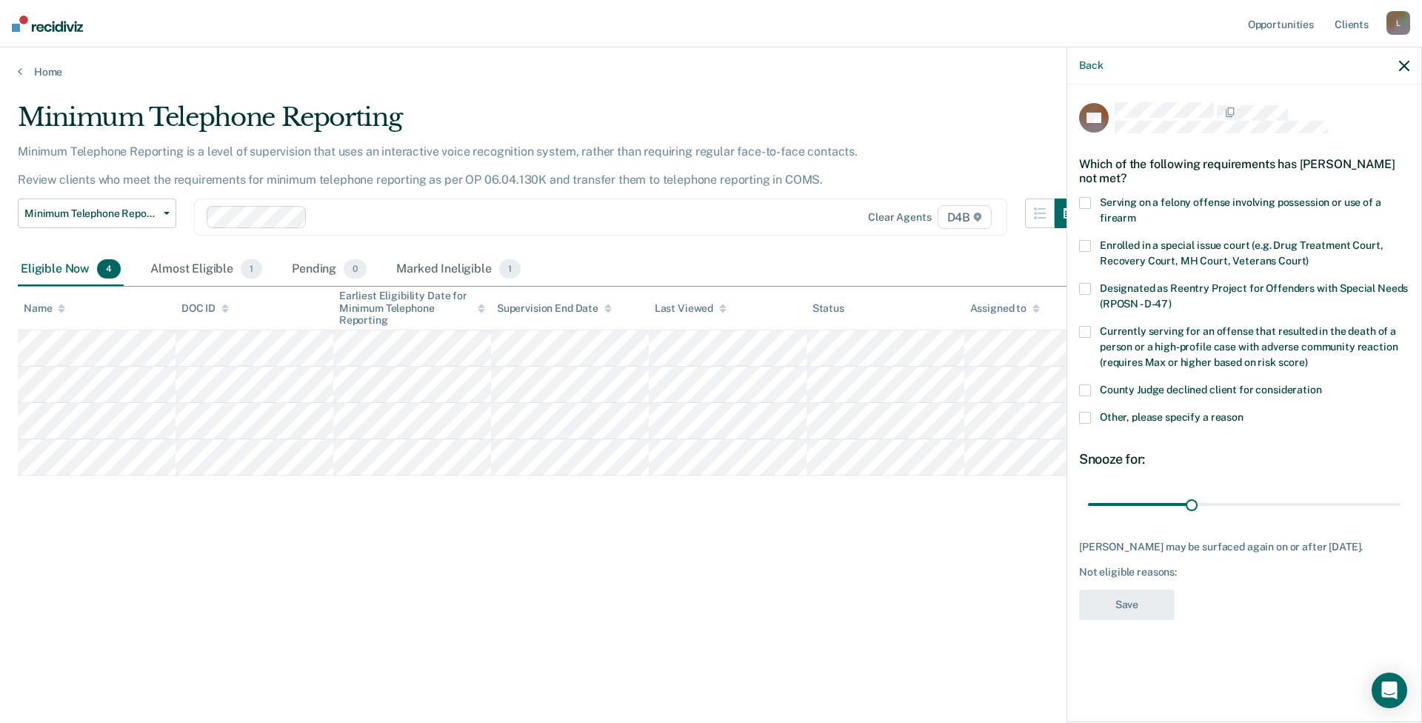
click at [1120, 414] on span "Other, please specify a reason" at bounding box center [1172, 417] width 144 height 12
click at [1243, 412] on input "Other, please specify a reason" at bounding box center [1243, 412] width 0 height 0
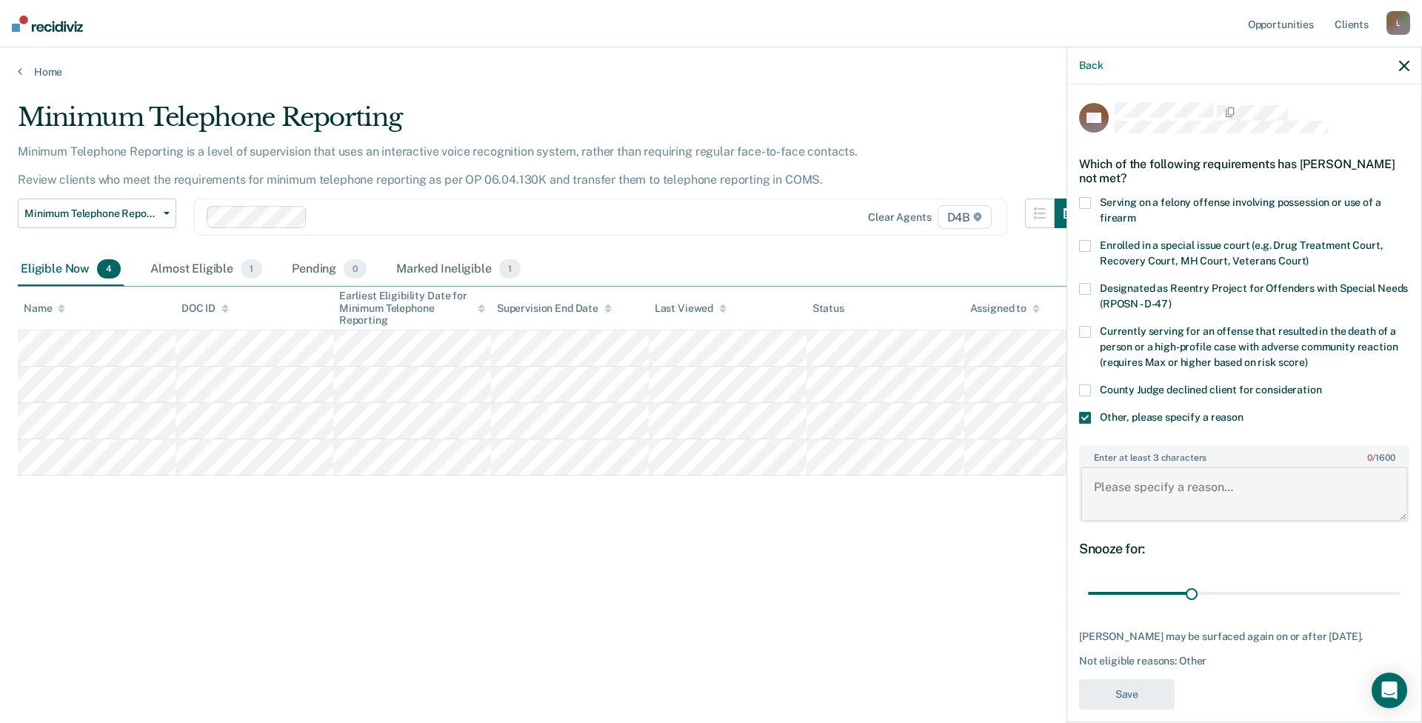
click at [1144, 487] on textarea "Enter at least 3 characters 0 / 1600" at bounding box center [1243, 494] width 327 height 55
type textarea "Pending Discharge"
drag, startPoint x: 1192, startPoint y: 590, endPoint x: 1286, endPoint y: 595, distance: 93.4
type input "60"
click at [1286, 595] on input "range" at bounding box center [1244, 594] width 312 height 26
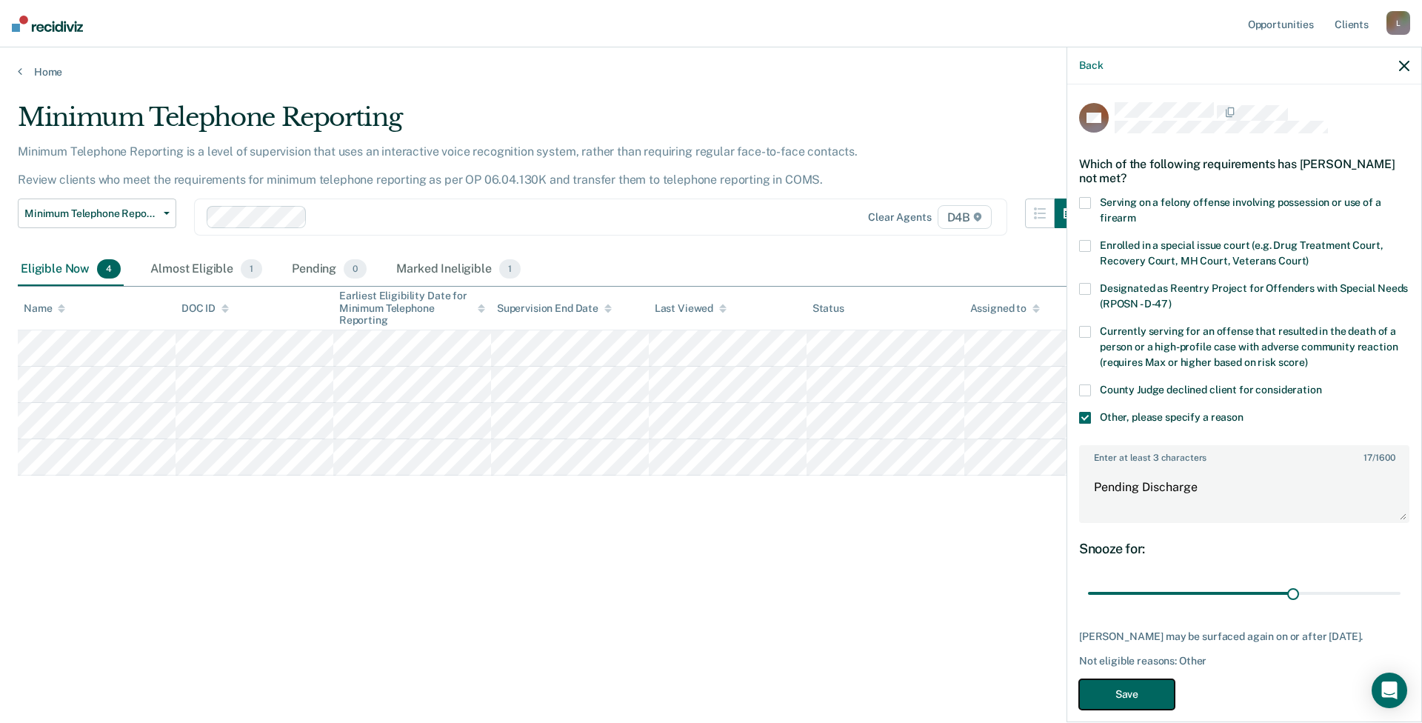
click at [1151, 705] on button "Save" at bounding box center [1127, 694] width 96 height 30
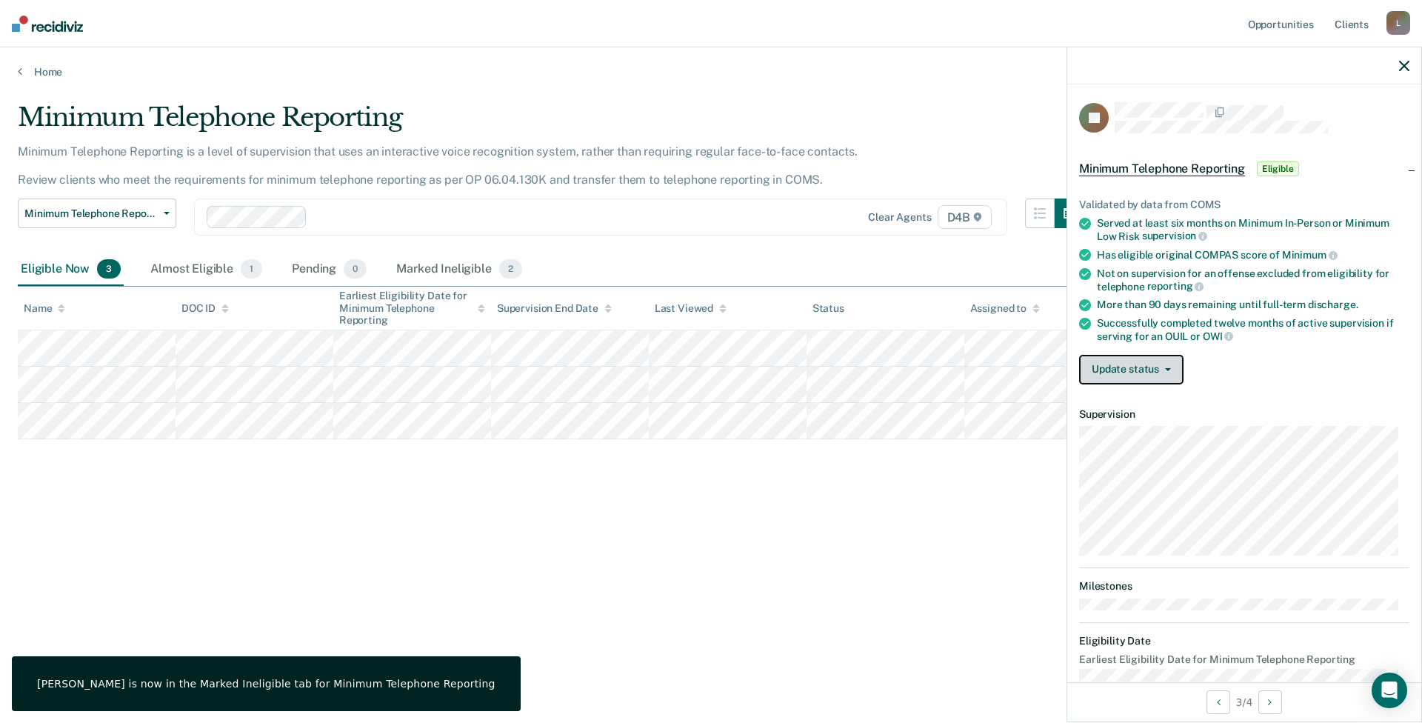
click at [1119, 365] on button "Update status" at bounding box center [1131, 370] width 104 height 30
click at [1145, 409] on button "[PERSON_NAME]" at bounding box center [1150, 405] width 143 height 24
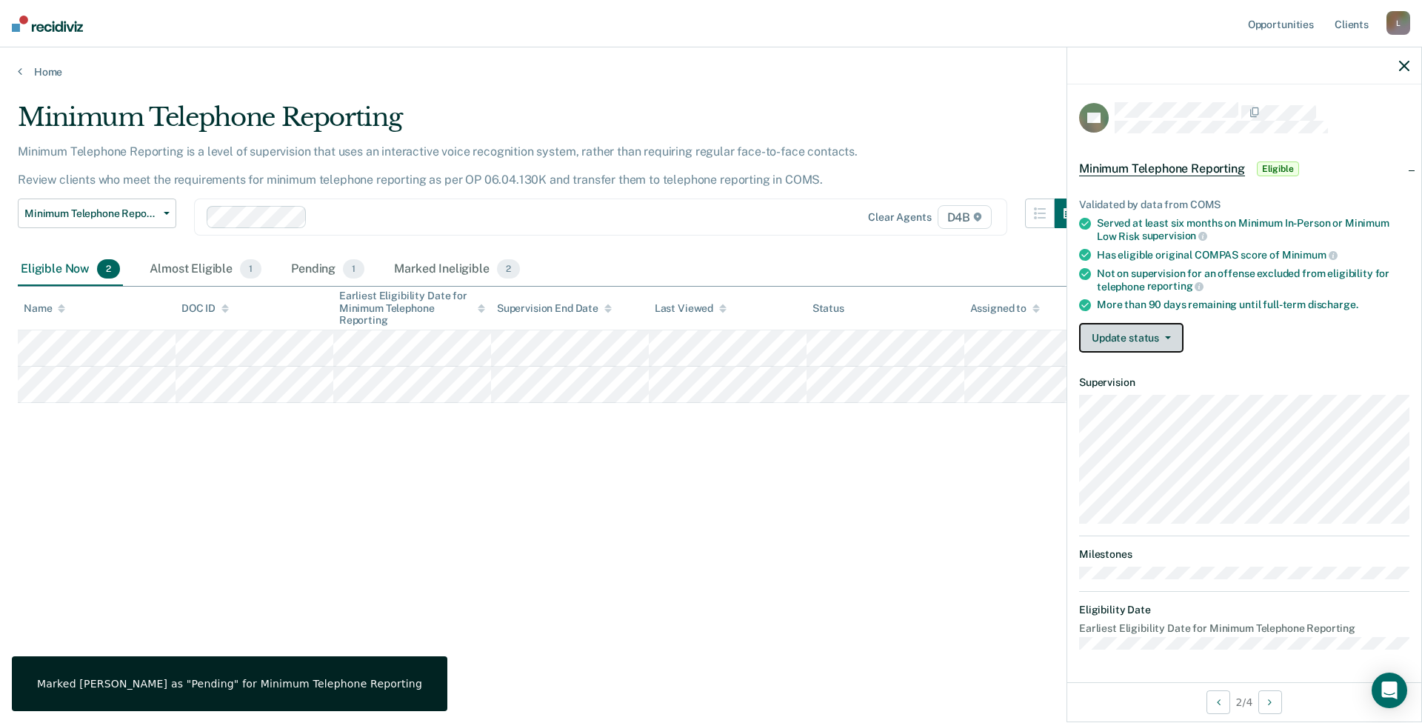
click at [1124, 347] on button "Update status" at bounding box center [1131, 338] width 104 height 30
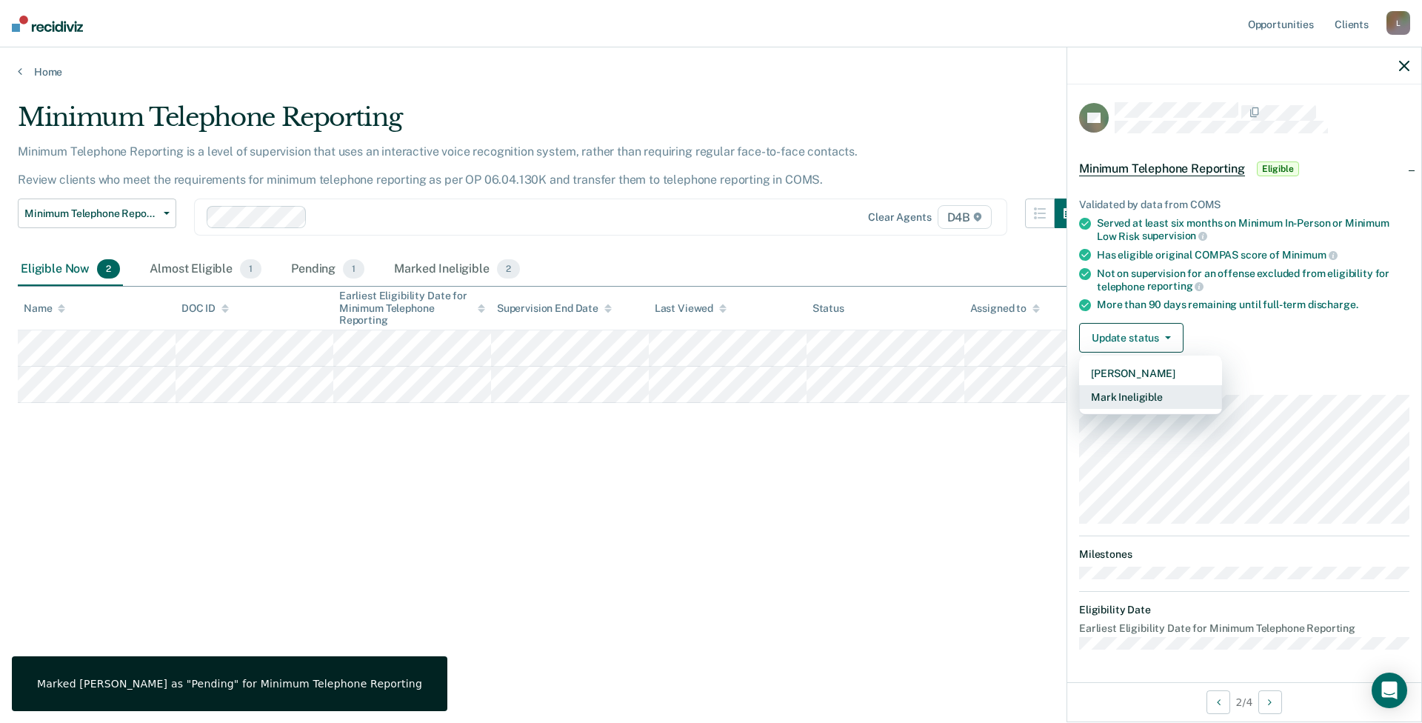
click at [1143, 398] on button "Mark Ineligible" at bounding box center [1150, 397] width 143 height 24
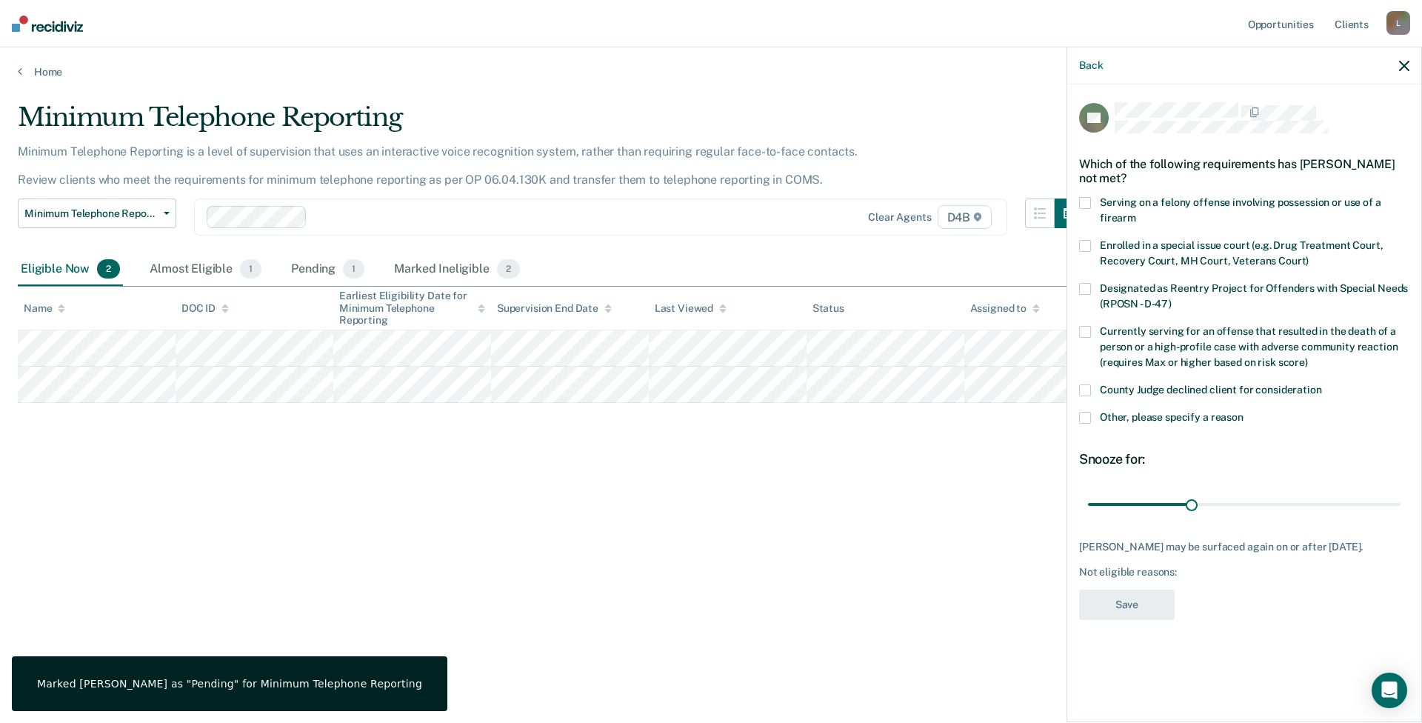
click at [1146, 415] on span "Other, please specify a reason" at bounding box center [1172, 417] width 144 height 12
click at [1243, 412] on input "Other, please specify a reason" at bounding box center [1243, 412] width 0 height 0
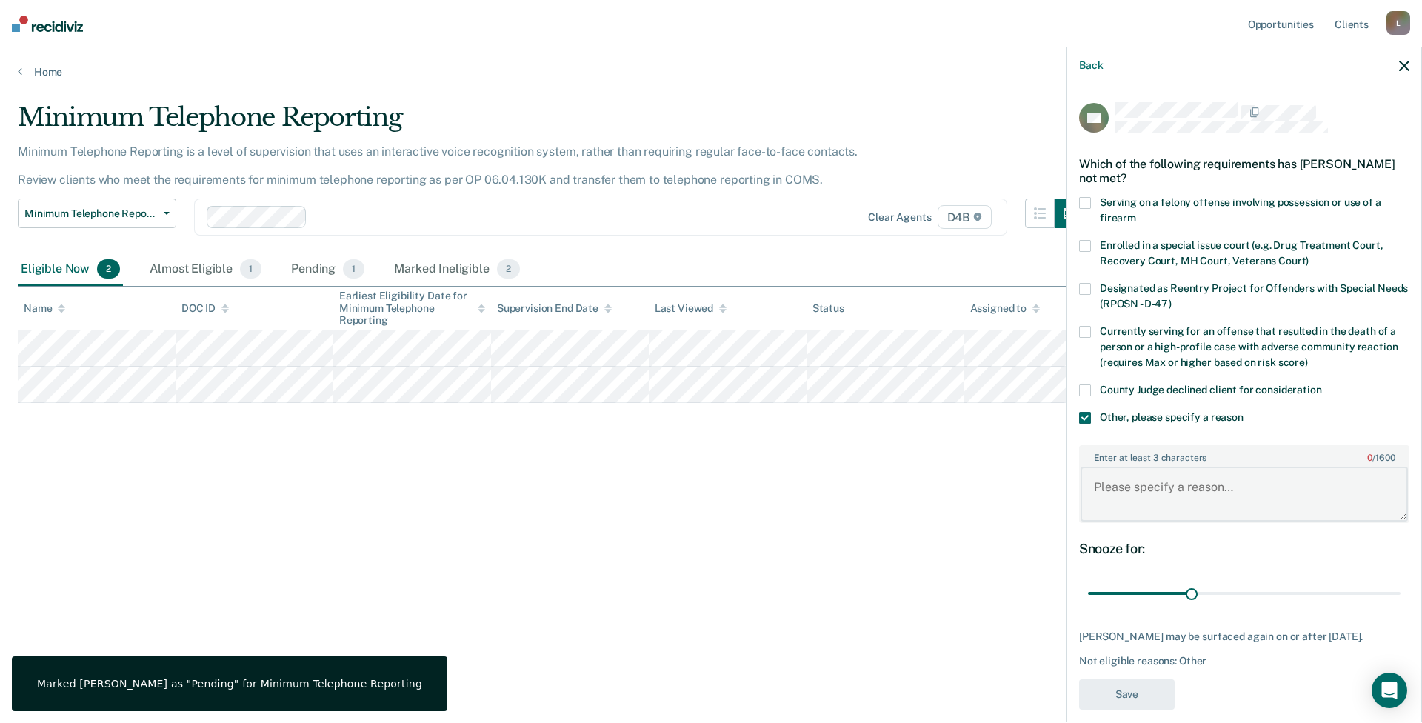
click at [1147, 469] on textarea "Enter at least 3 characters 0 / 1600" at bounding box center [1243, 494] width 327 height 55
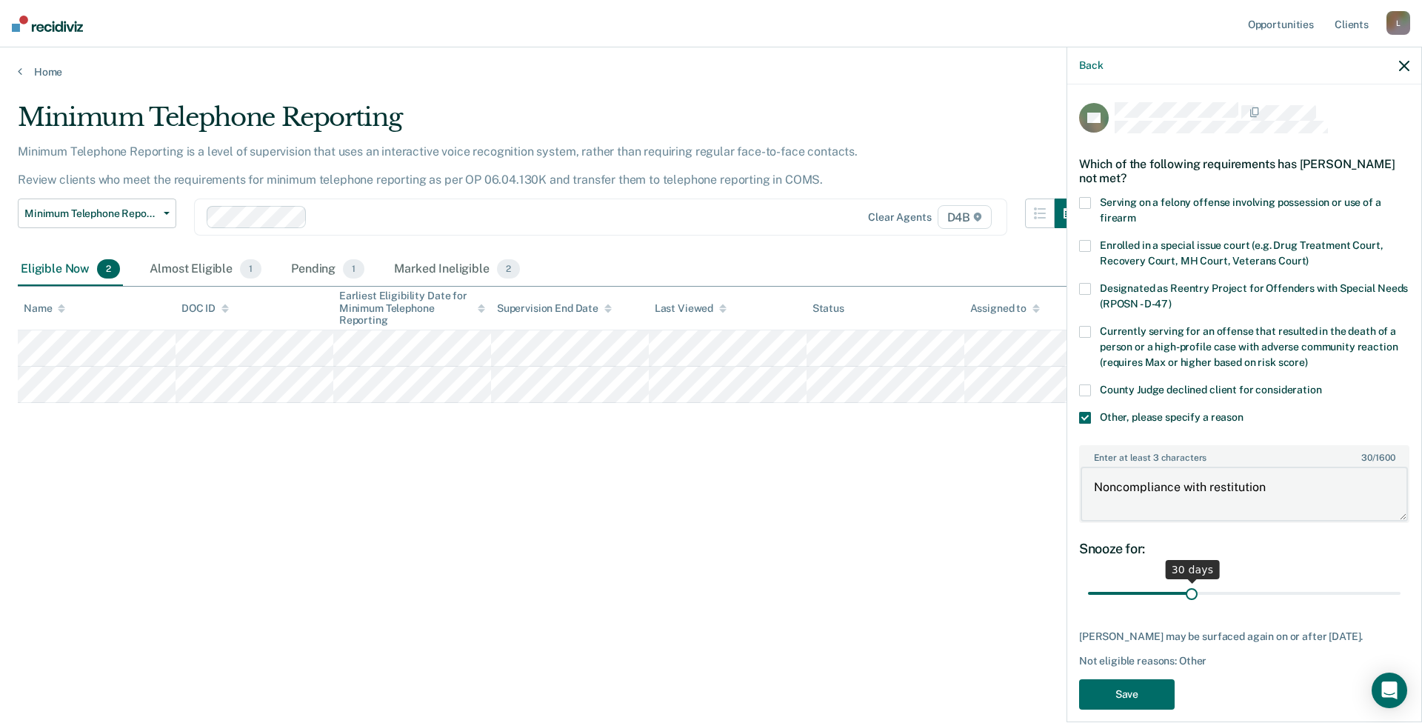
type textarea "Noncompliance with restitution"
drag, startPoint x: 1185, startPoint y: 594, endPoint x: 1421, endPoint y: 592, distance: 236.2
type input "90"
click at [1400, 592] on input "range" at bounding box center [1244, 594] width 312 height 26
click at [1126, 703] on button "Save" at bounding box center [1127, 694] width 96 height 30
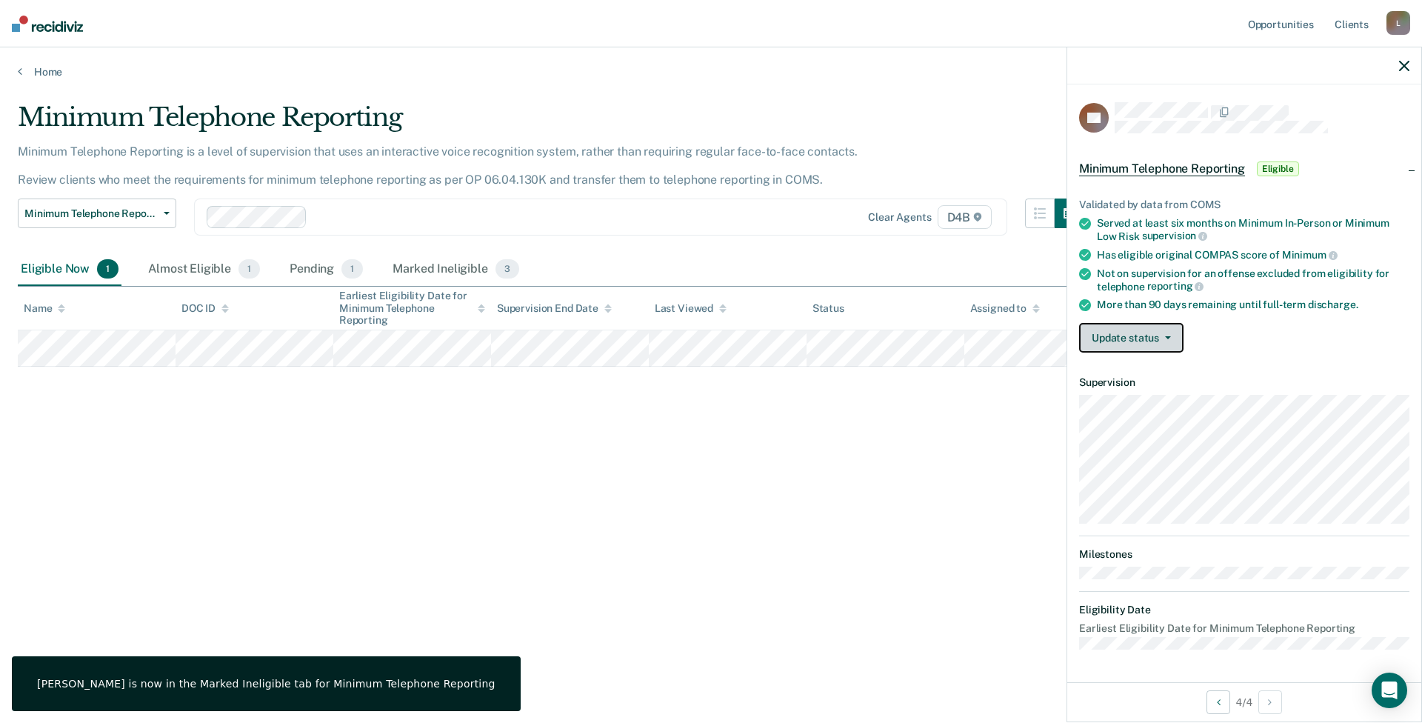
click at [1117, 327] on button "Update status" at bounding box center [1131, 338] width 104 height 30
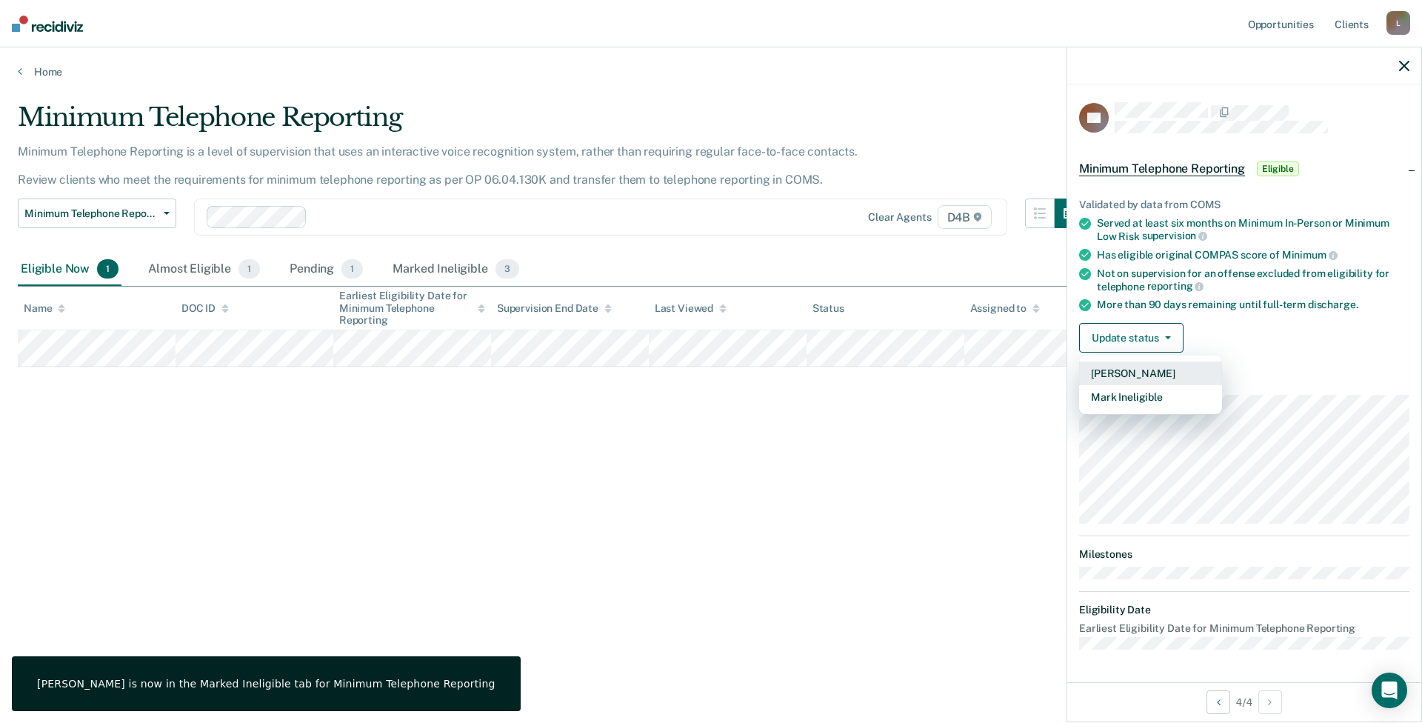
click at [1140, 374] on button "[PERSON_NAME]" at bounding box center [1150, 373] width 143 height 24
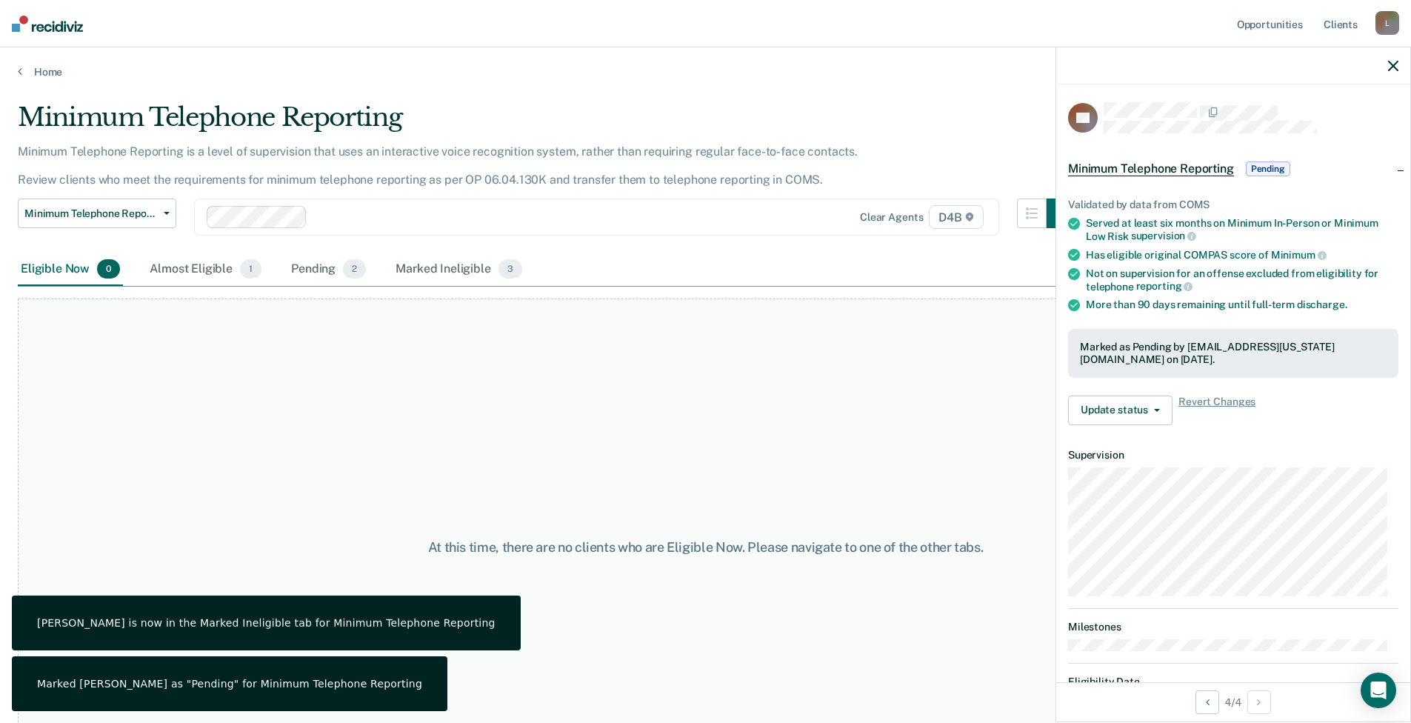
click at [601, 479] on div "At this time, there are no clients who are Eligible Now. Please navigate to one…" at bounding box center [705, 547] width 1375 height 498
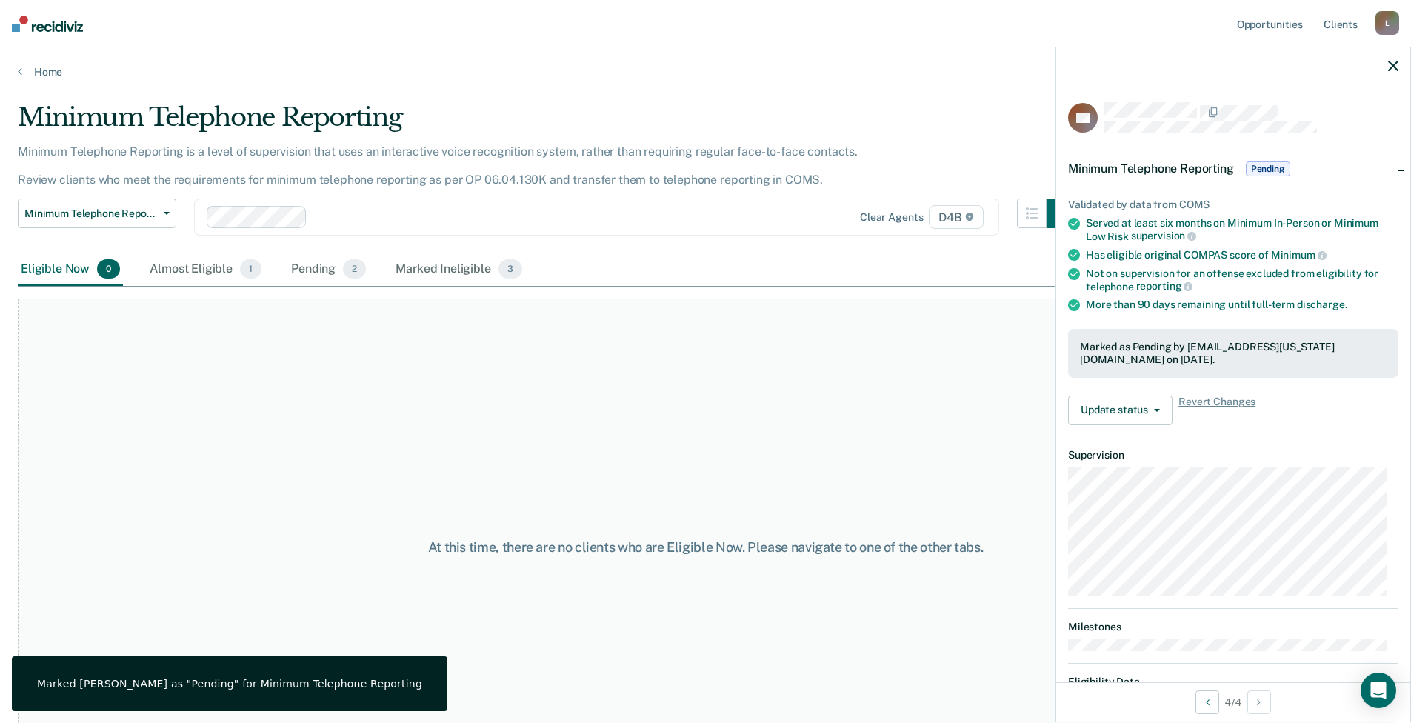
click at [1398, 63] on div at bounding box center [1233, 65] width 354 height 37
click at [1393, 68] on icon "button" at bounding box center [1393, 66] width 10 height 10
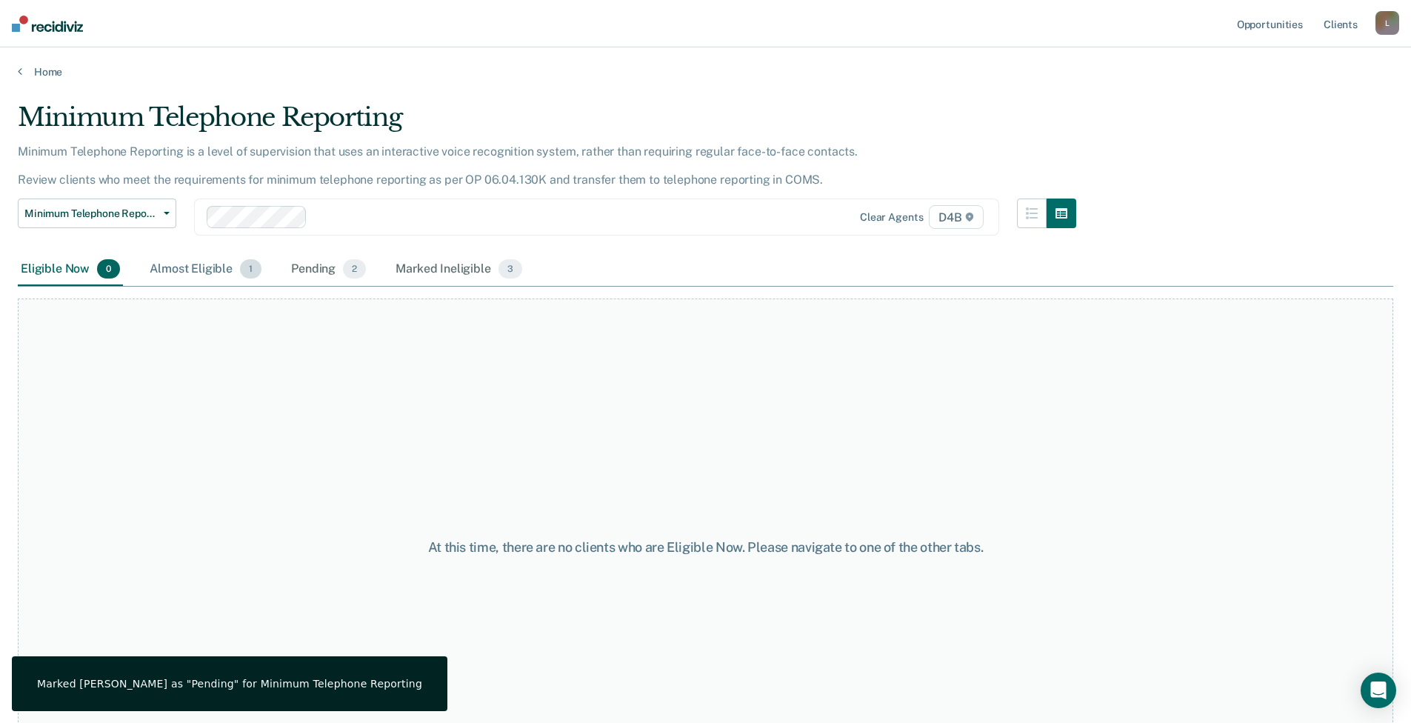
click at [170, 262] on div "Almost Eligible 1" at bounding box center [206, 269] width 118 height 33
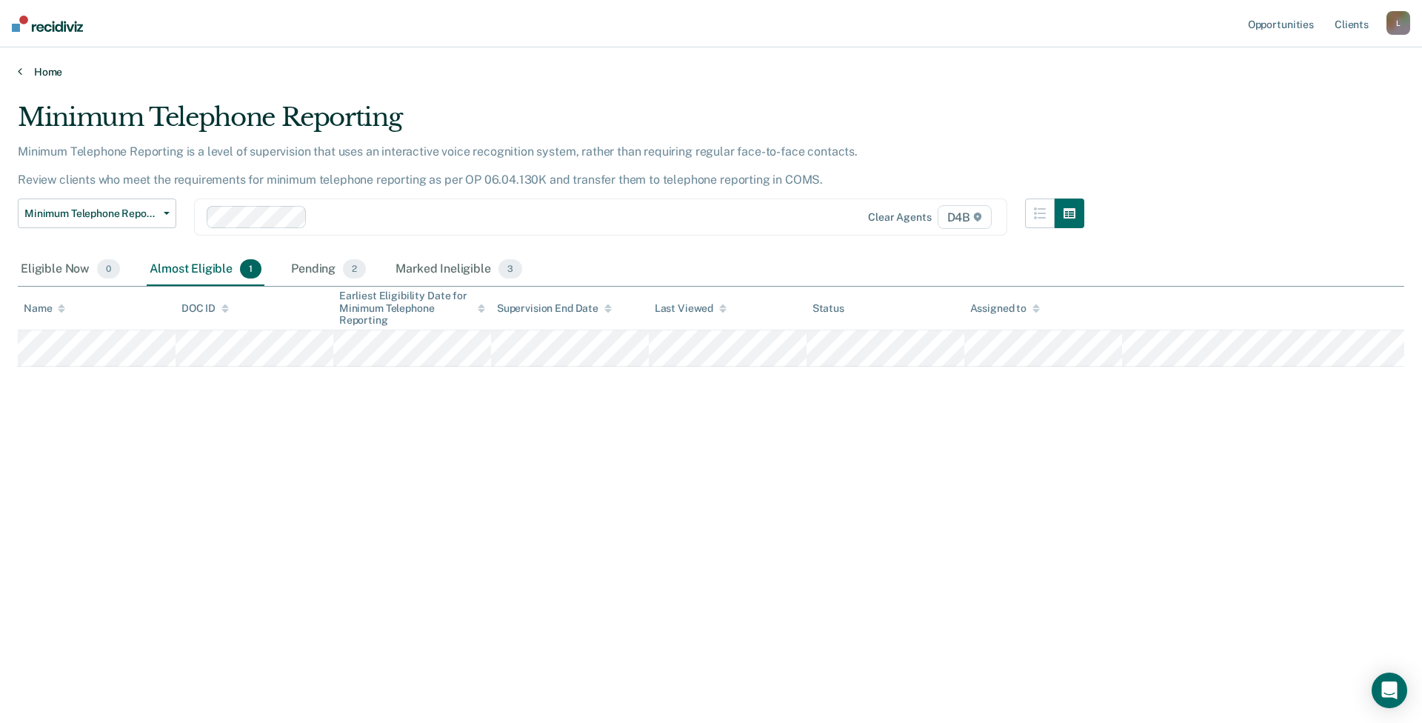
click at [28, 75] on link "Home" at bounding box center [711, 71] width 1386 height 13
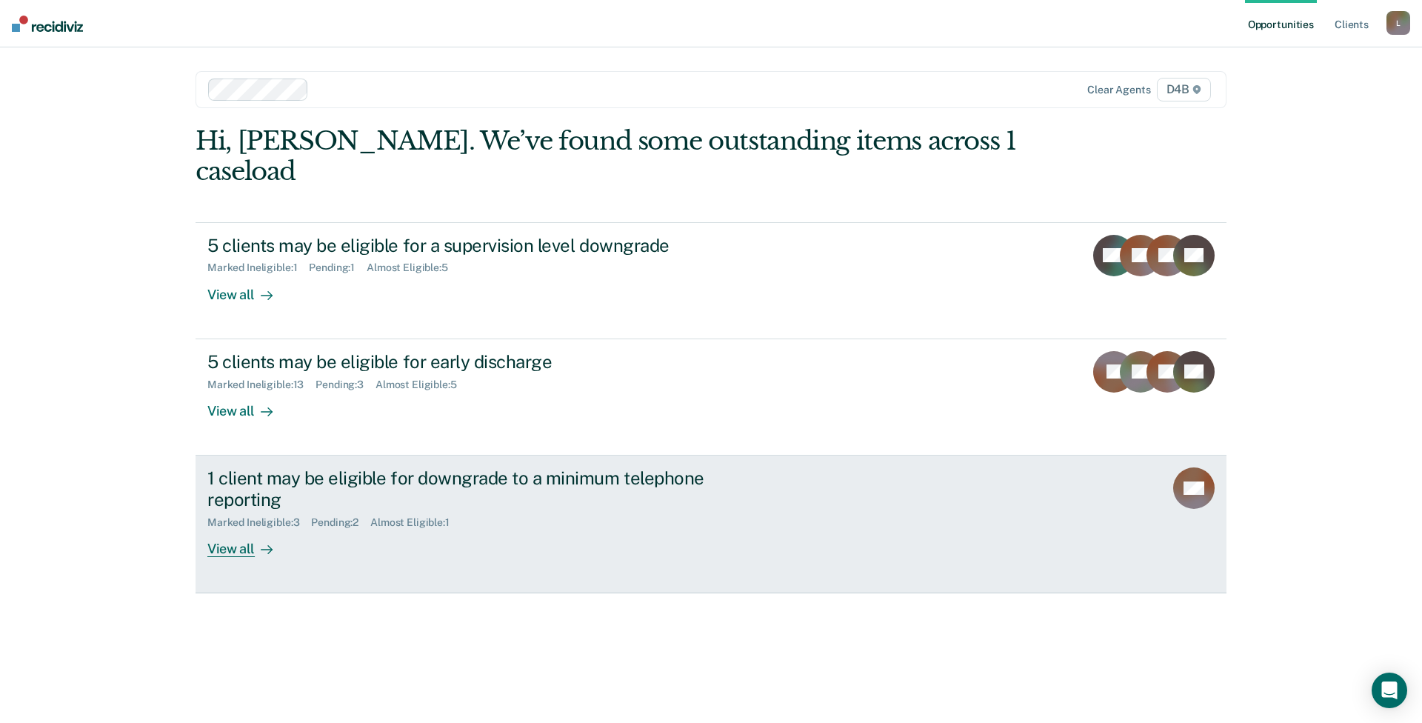
click at [246, 528] on div "View all" at bounding box center [248, 542] width 83 height 29
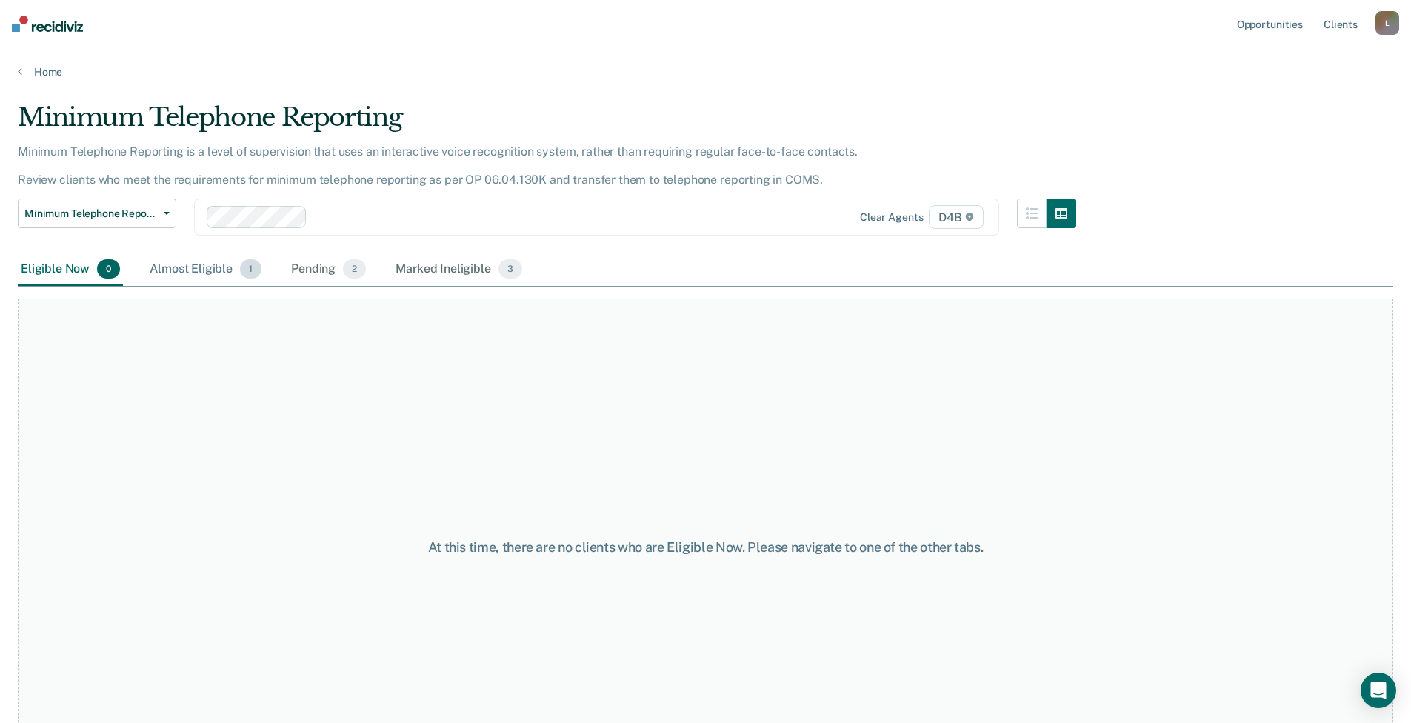
click at [198, 271] on div "Almost Eligible 1" at bounding box center [206, 269] width 118 height 33
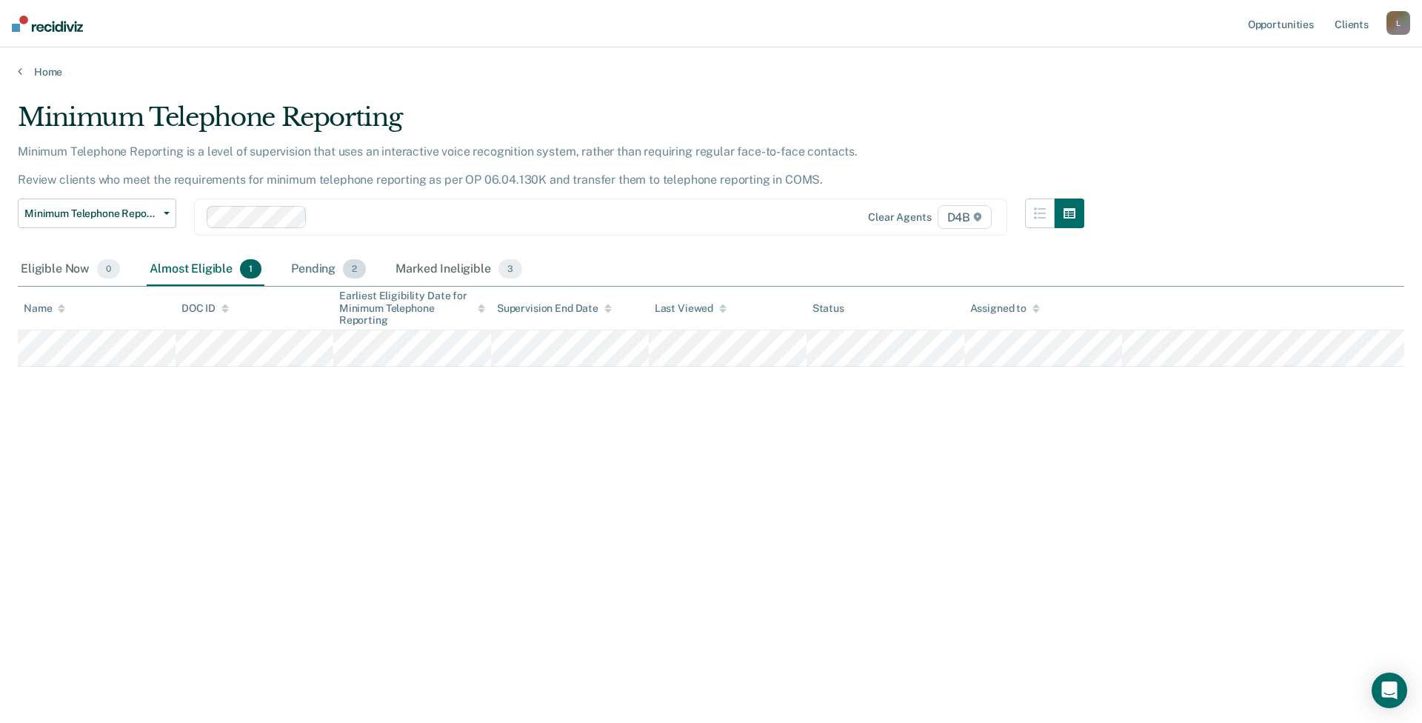
click at [304, 272] on div "Pending 2" at bounding box center [328, 269] width 81 height 33
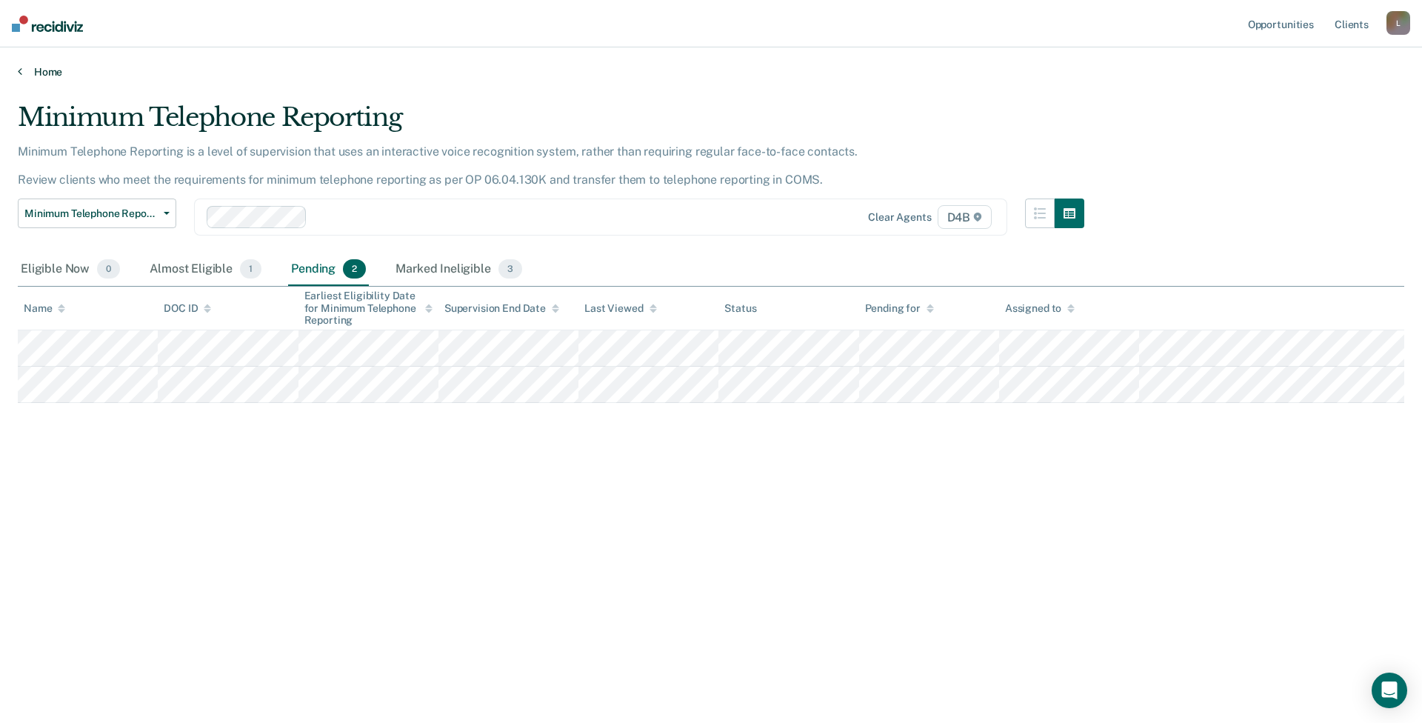
click at [25, 72] on link "Home" at bounding box center [711, 71] width 1386 height 13
